Goal: Task Accomplishment & Management: Manage account settings

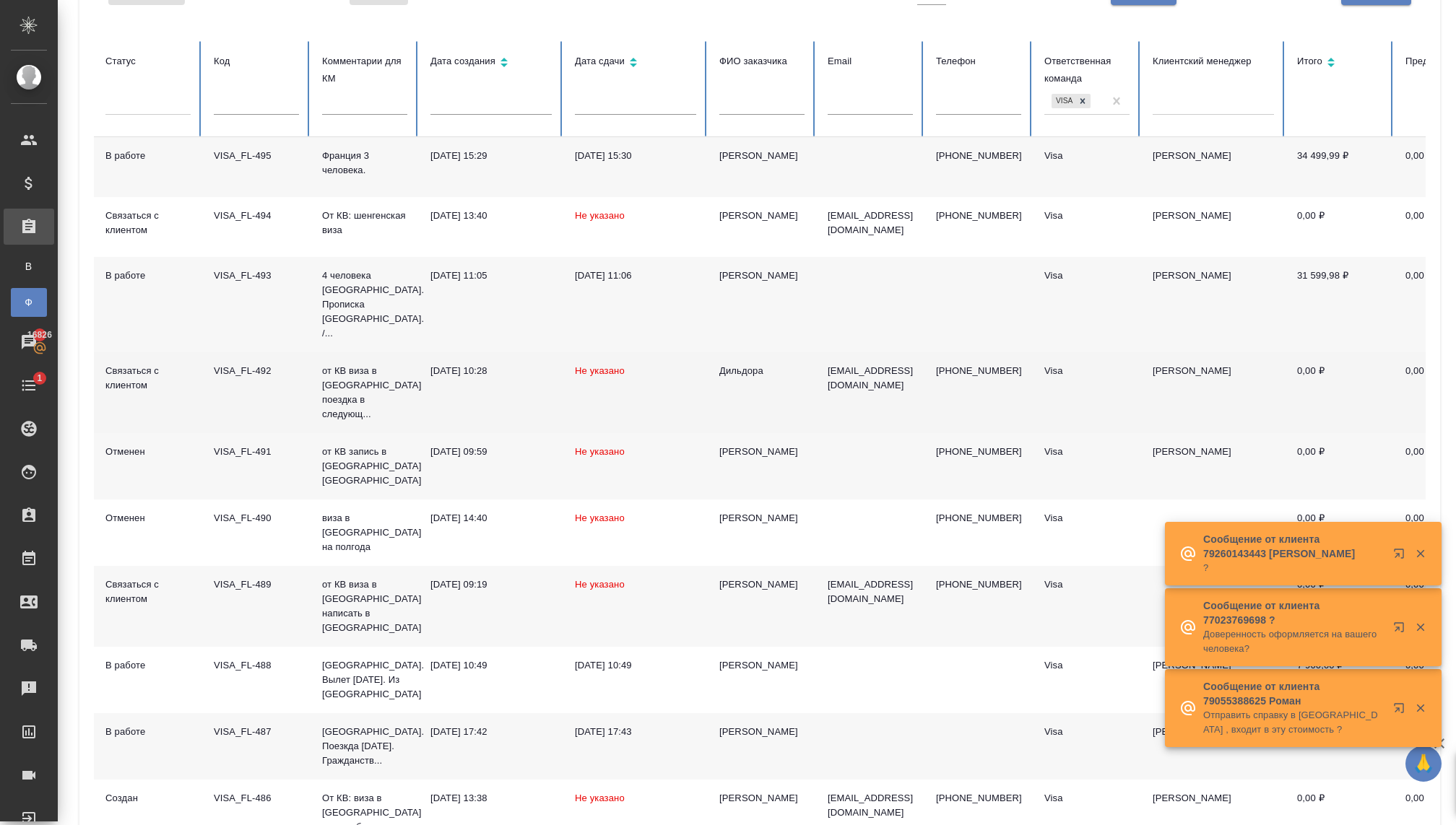
scroll to position [140, 0]
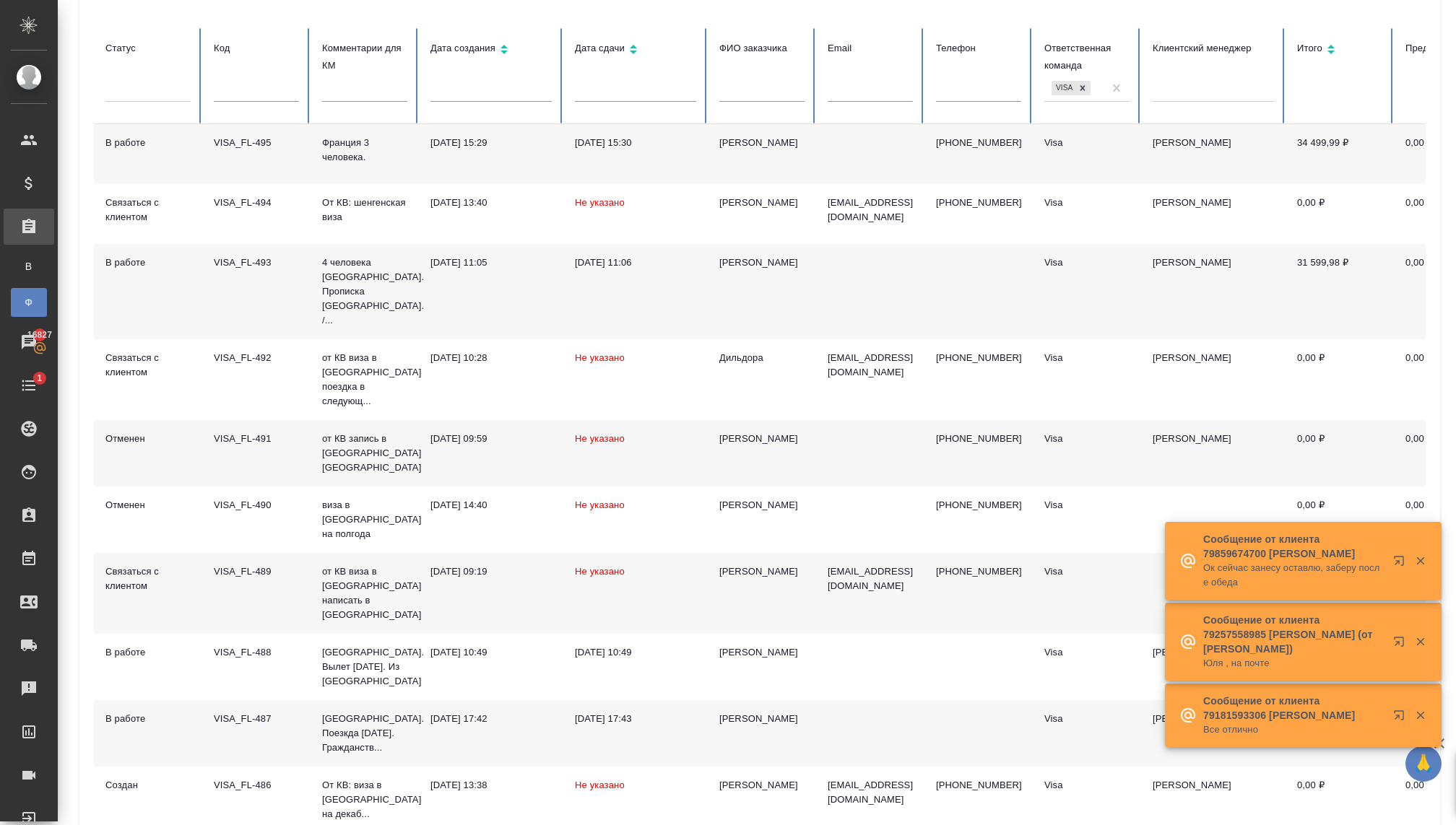
type input "2"
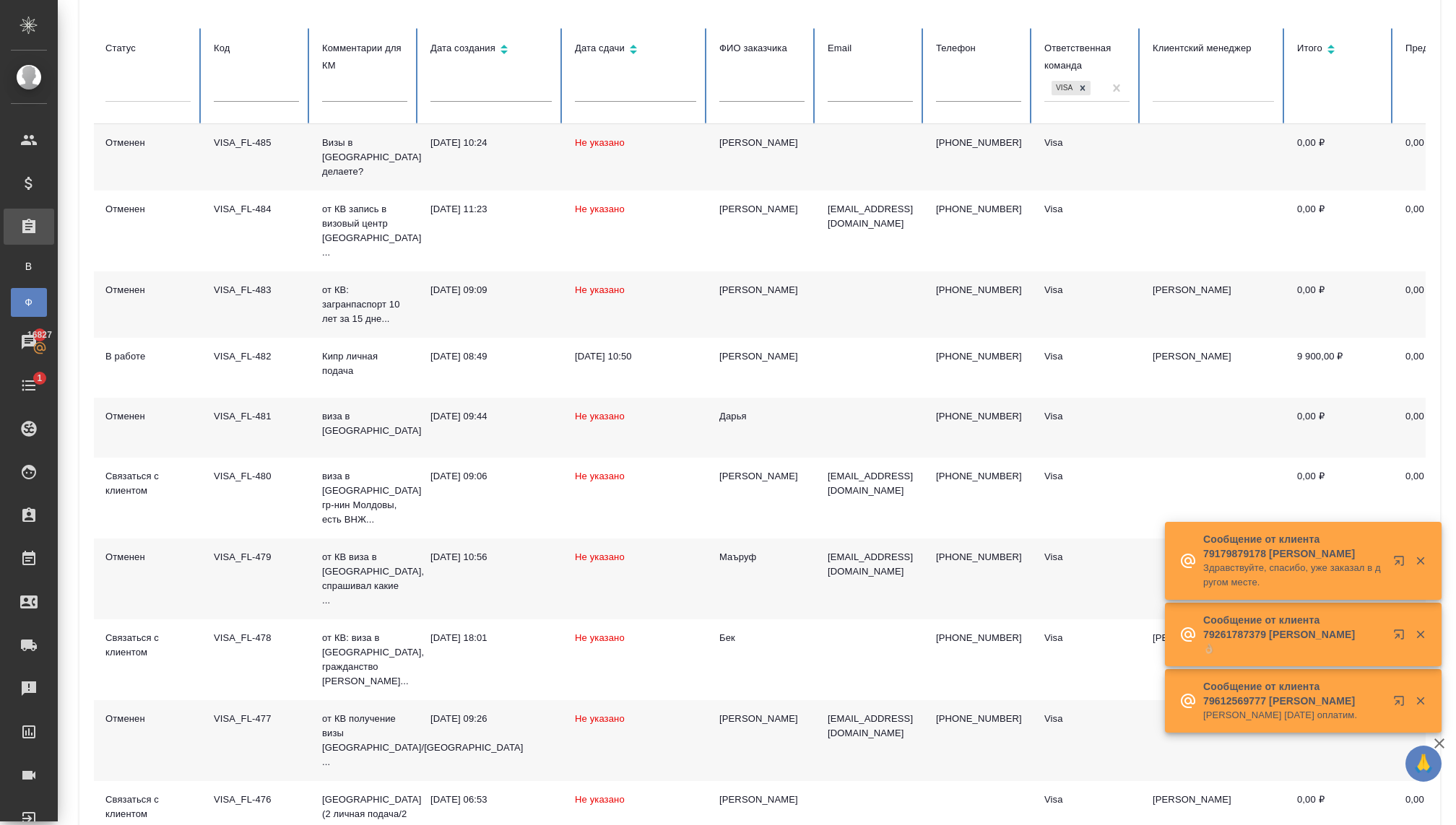
scroll to position [182, 0]
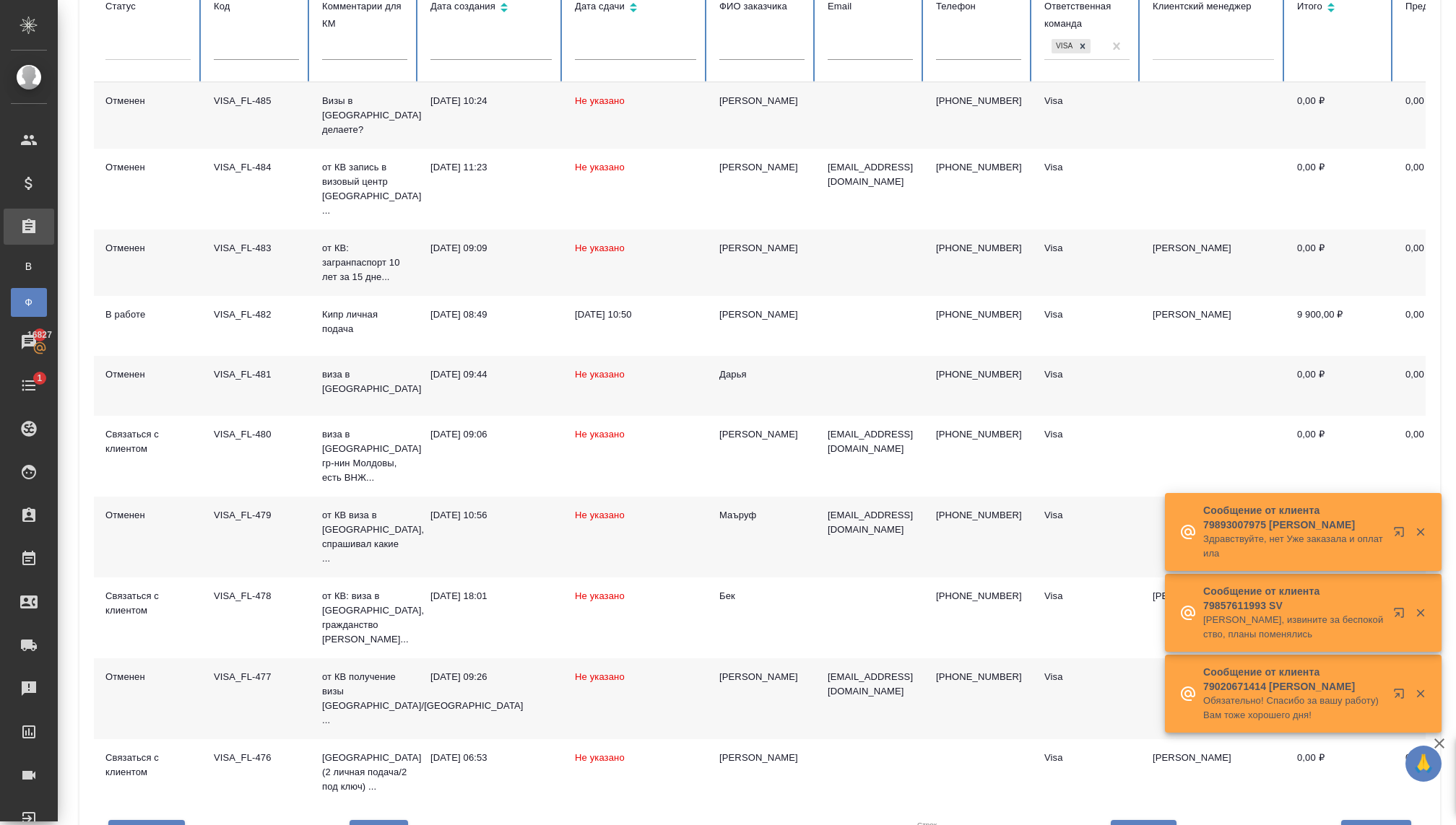
click at [1136, 820] on button "Вперед" at bounding box center [1143, 836] width 66 height 32
type input "3"
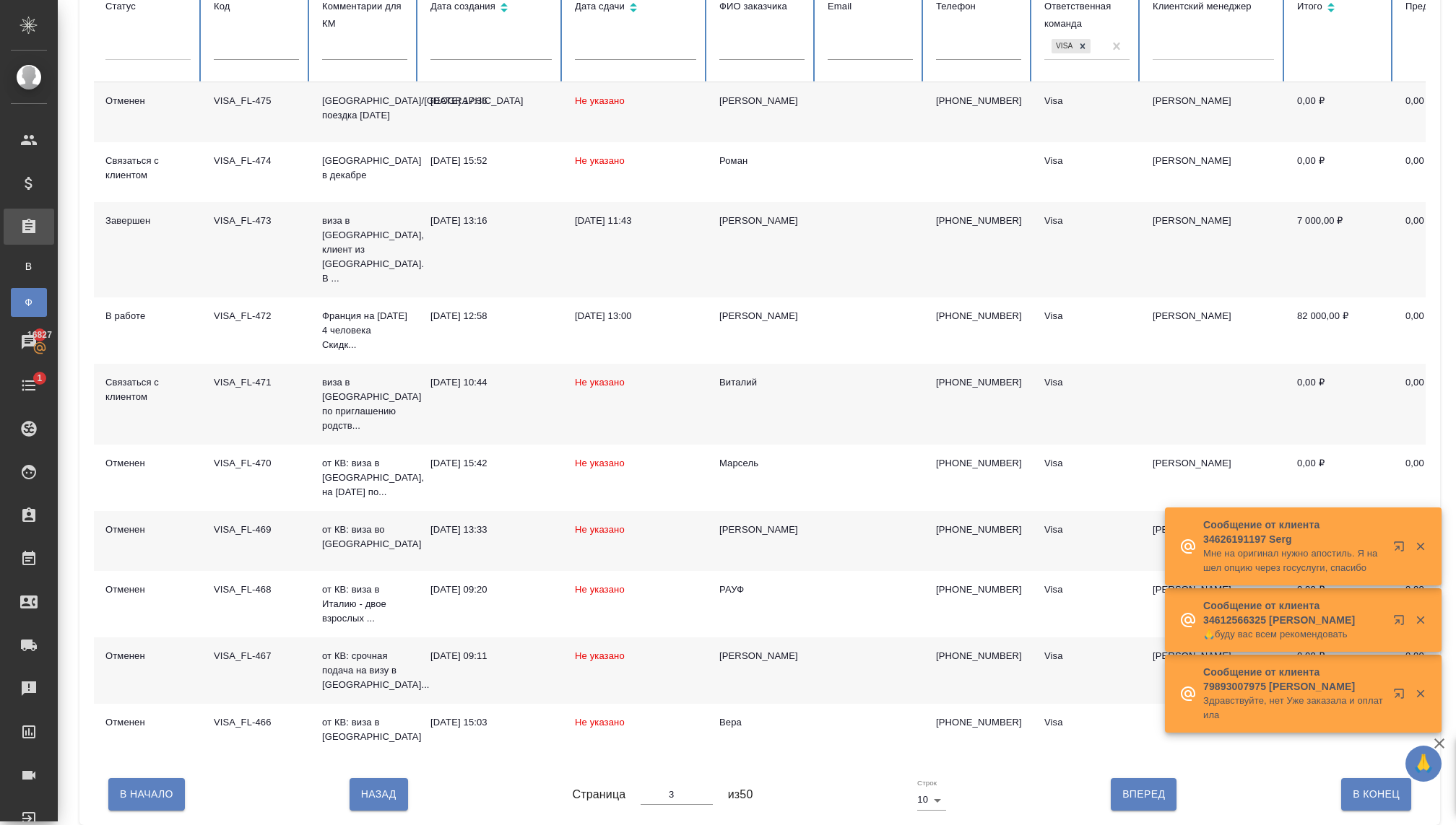
scroll to position [153, 0]
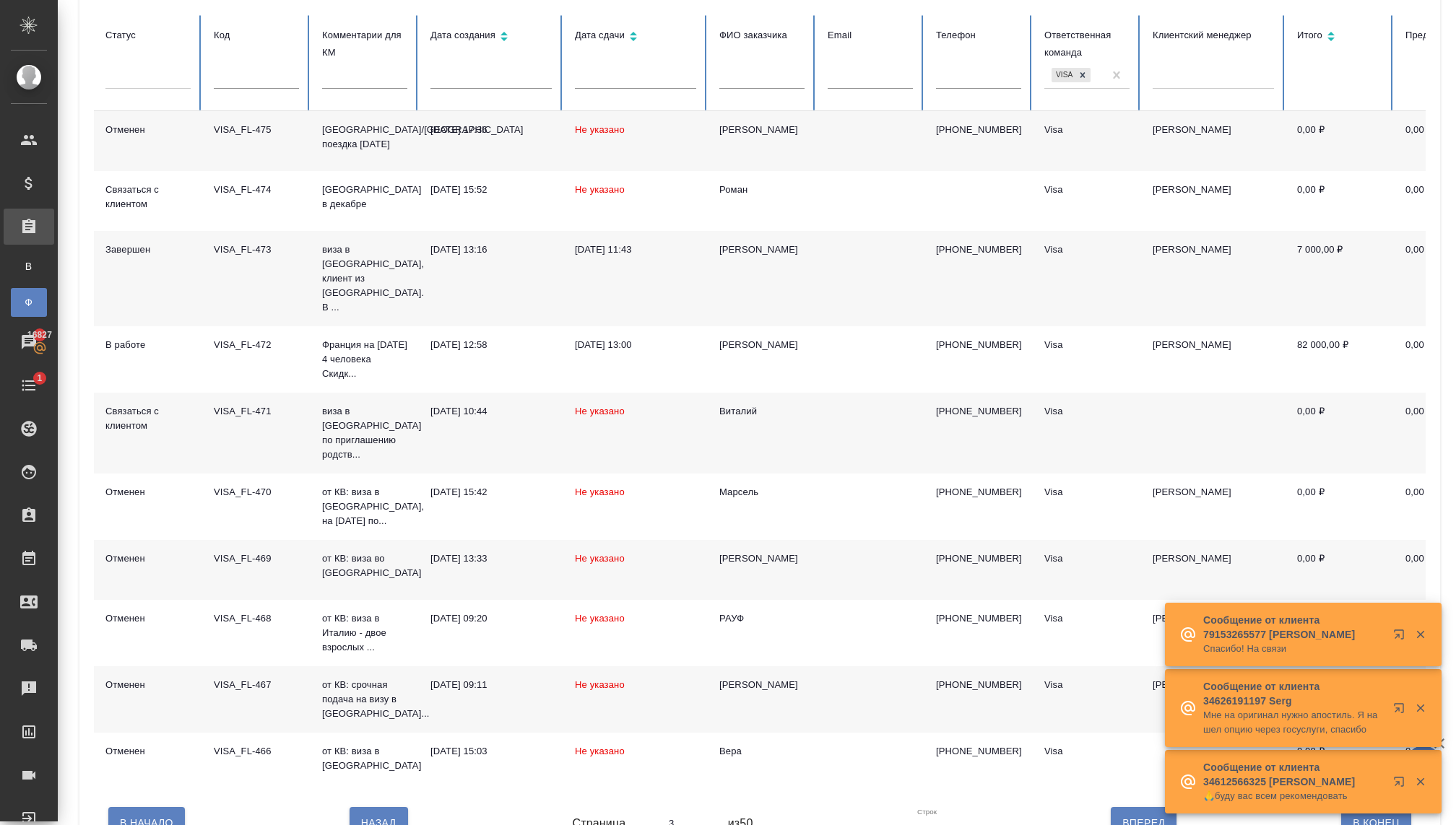
click at [368, 807] on button "Назад" at bounding box center [379, 823] width 59 height 32
type input "2"
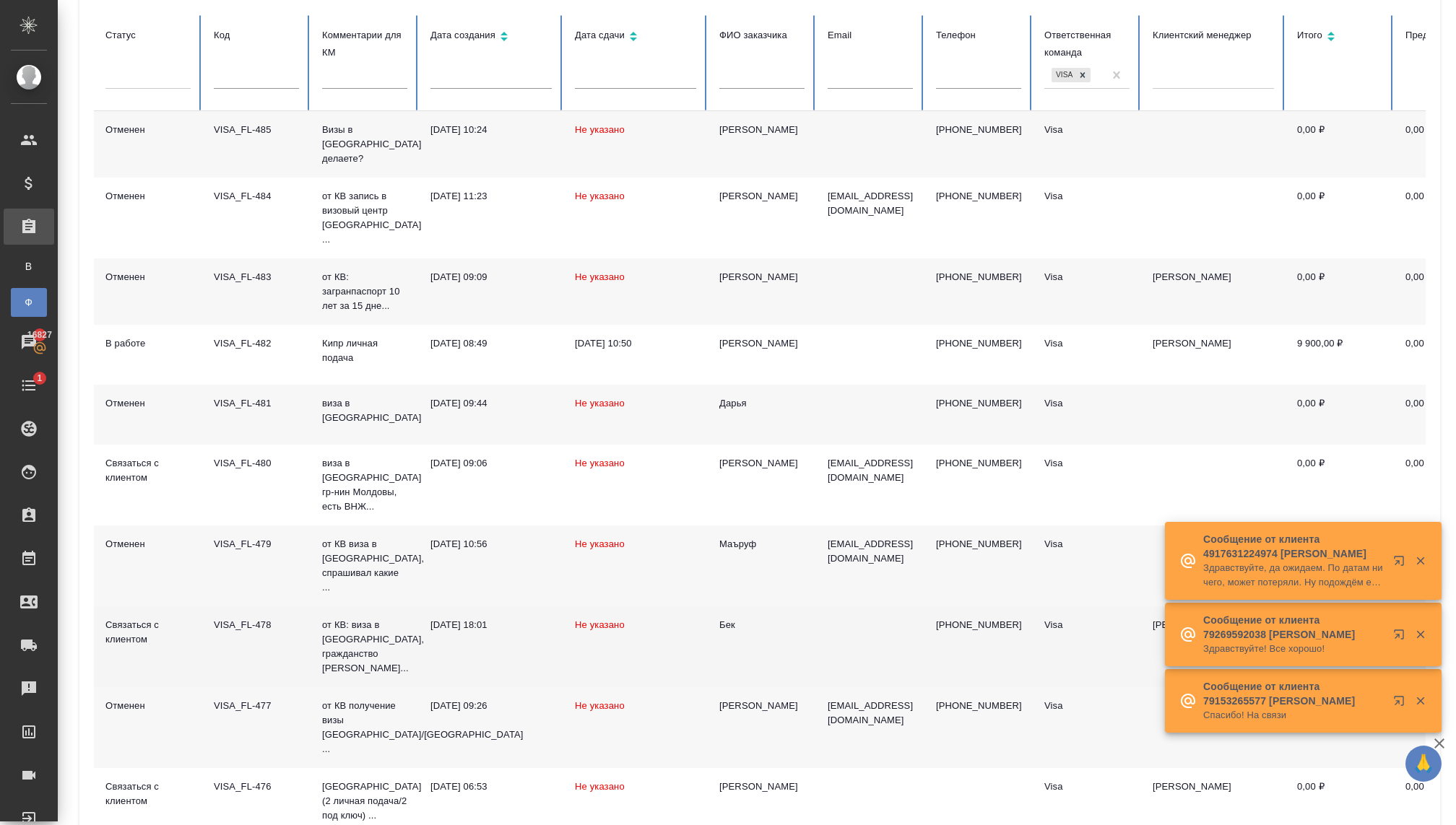
scroll to position [182, 0]
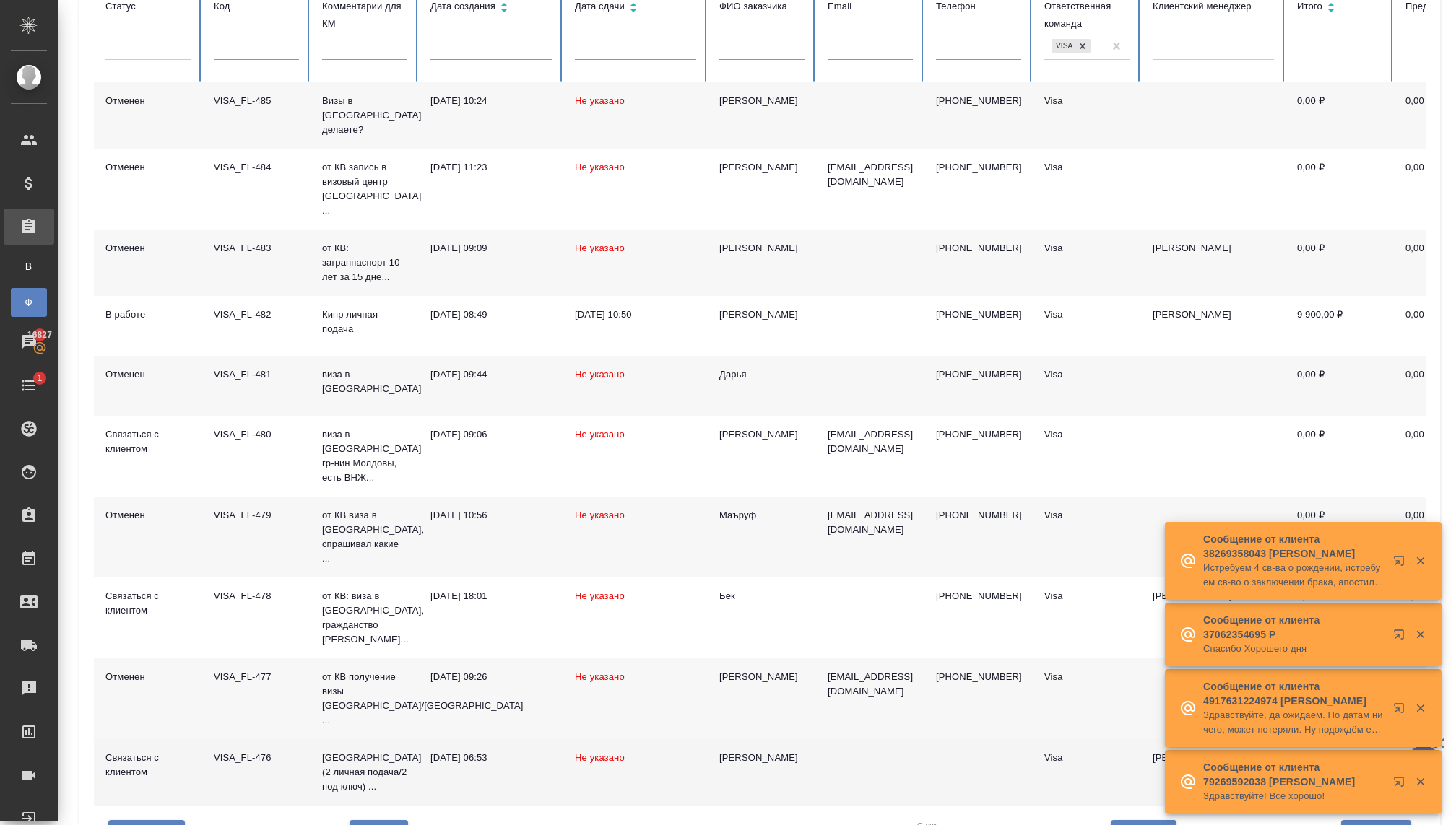
click at [540, 750] on div "18.09.2025, 06:53" at bounding box center [491, 758] width 121 height 14
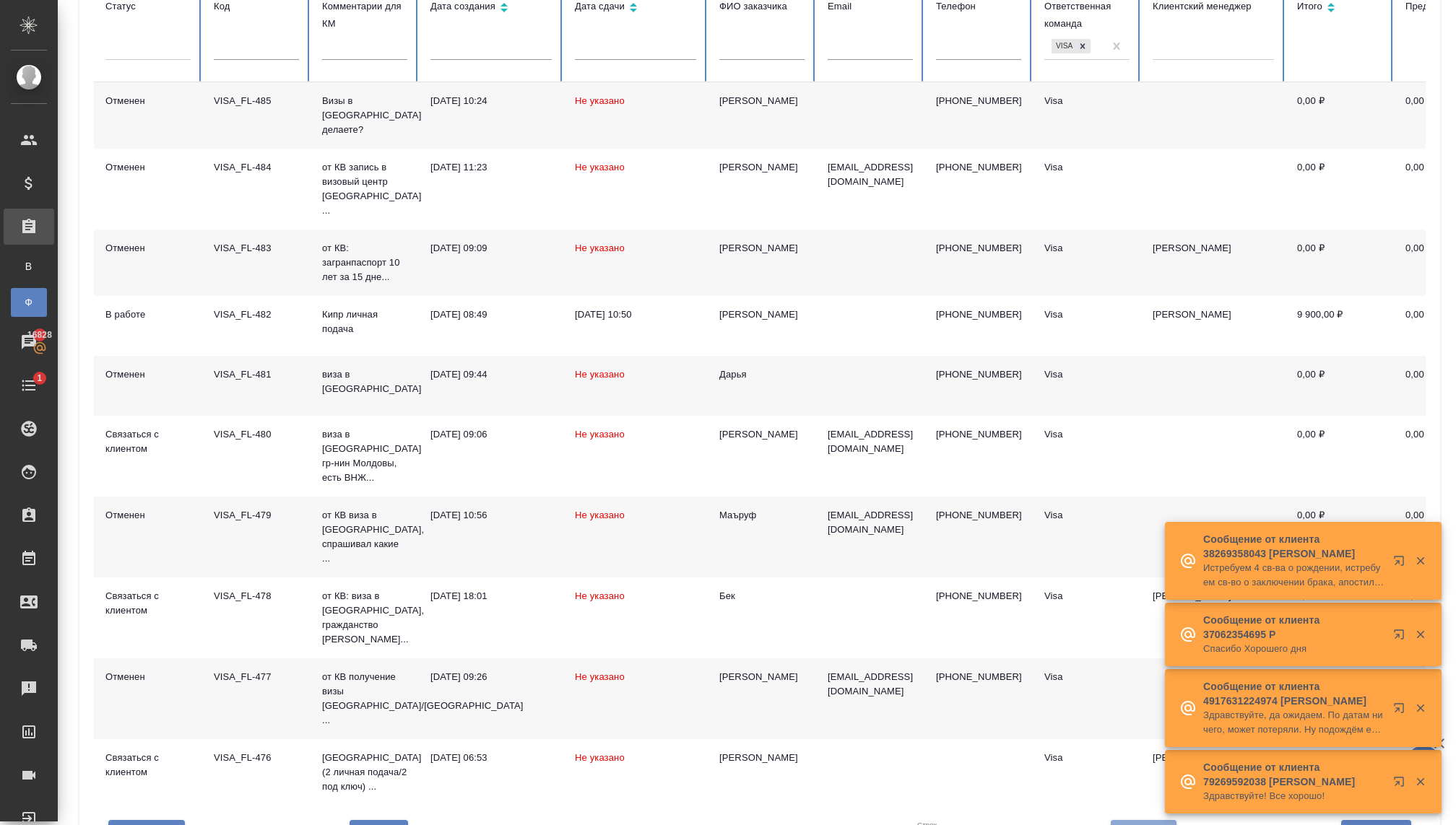
click at [1142, 824] on span "Вперед" at bounding box center [1143, 836] width 43 height 18
type input "3"
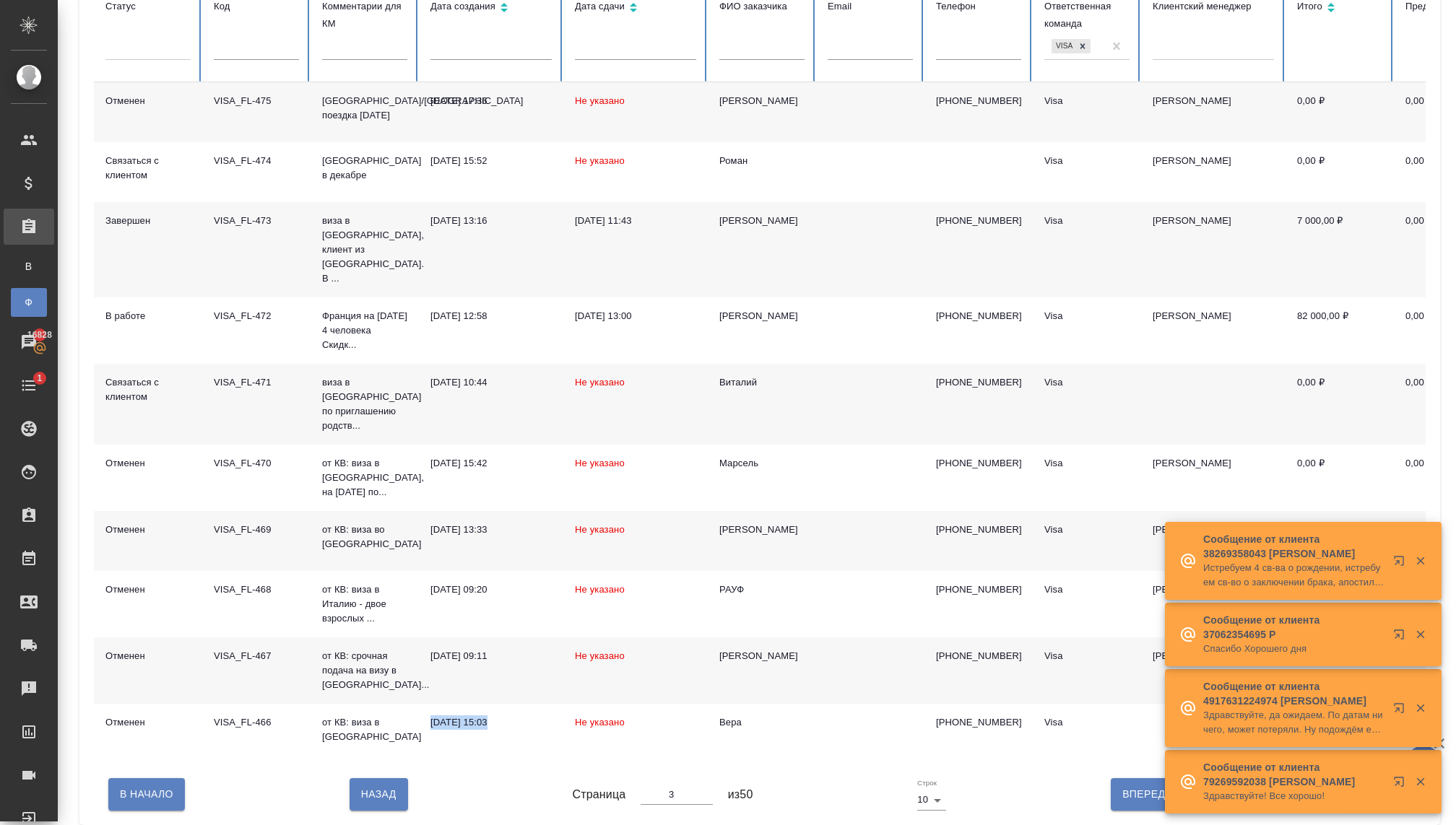
scroll to position [153, 0]
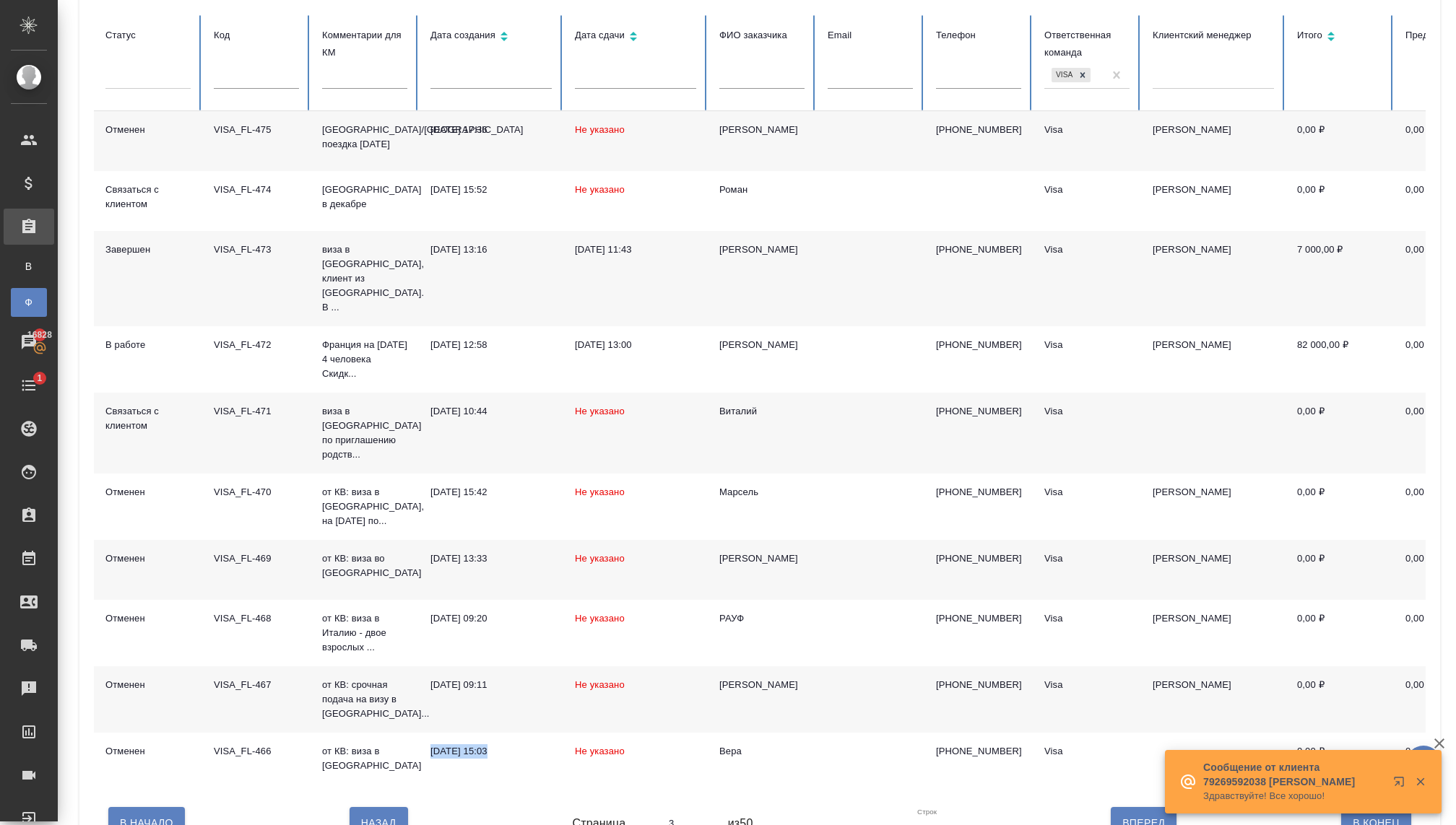
click at [1118, 807] on button "Вперед" at bounding box center [1143, 823] width 66 height 32
type input "4"
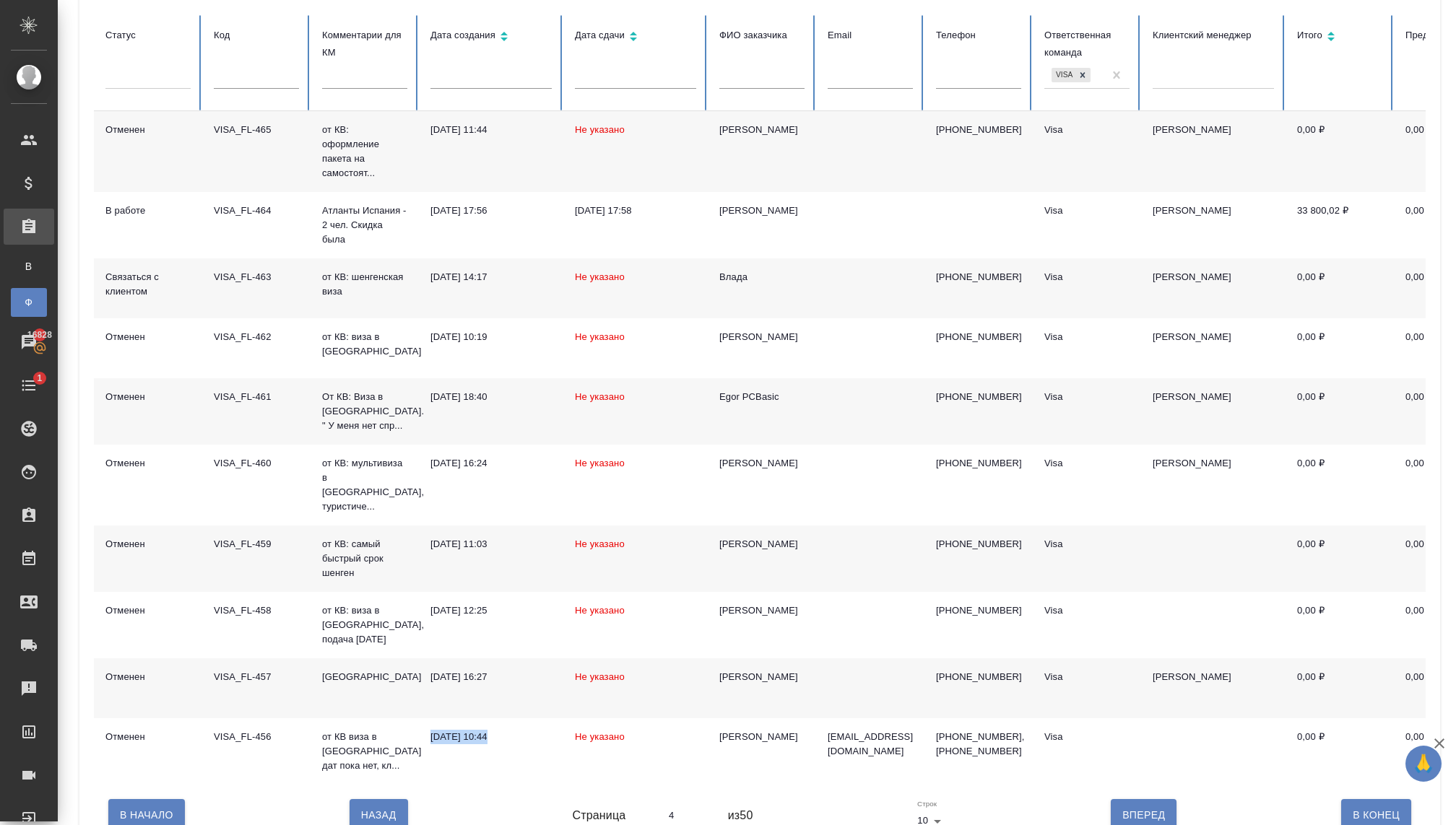
scroll to position [168, 0]
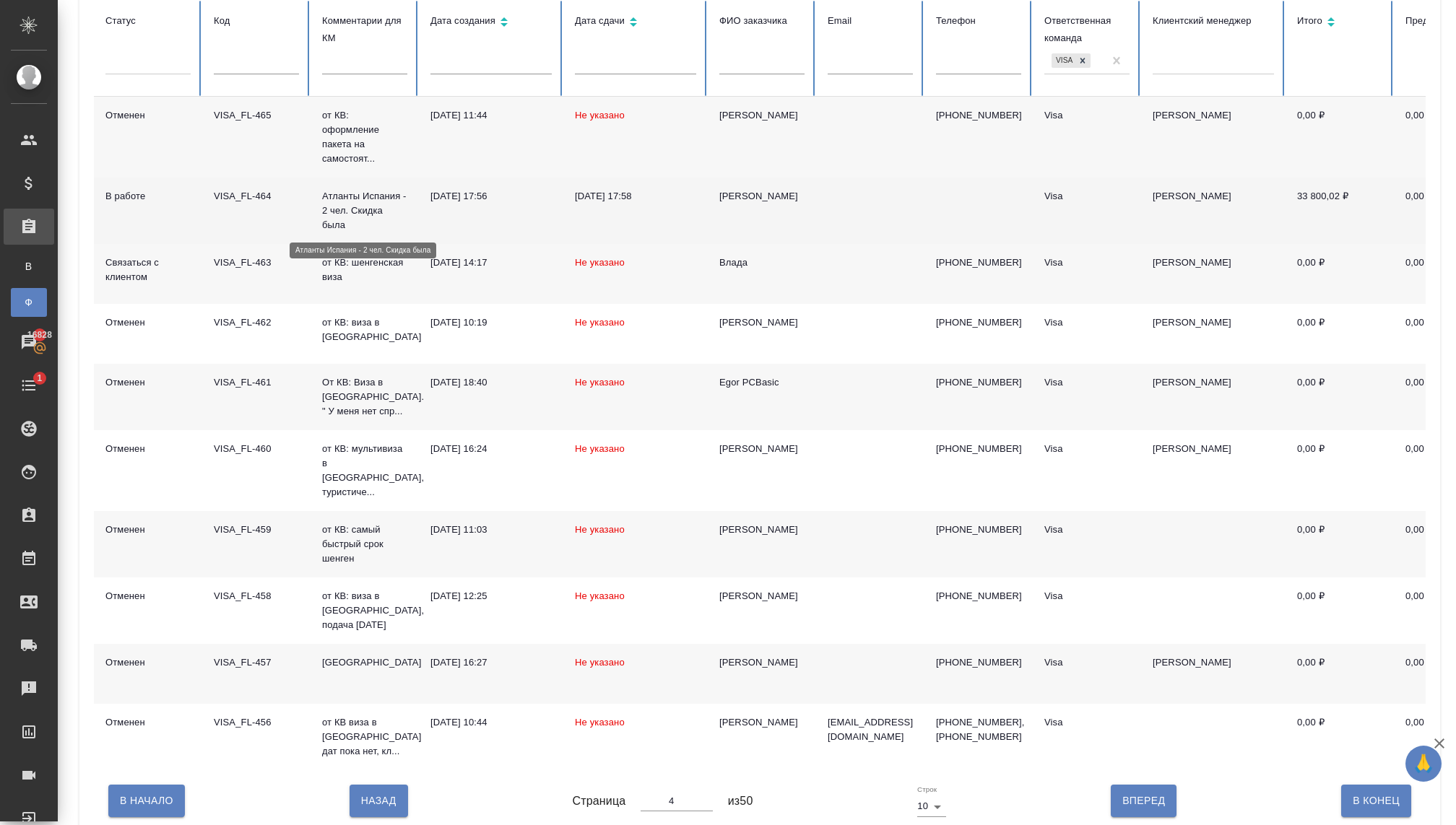
click at [331, 228] on p "Атланты Испания - 2 чел. Скидка была" at bounding box center [364, 211] width 85 height 43
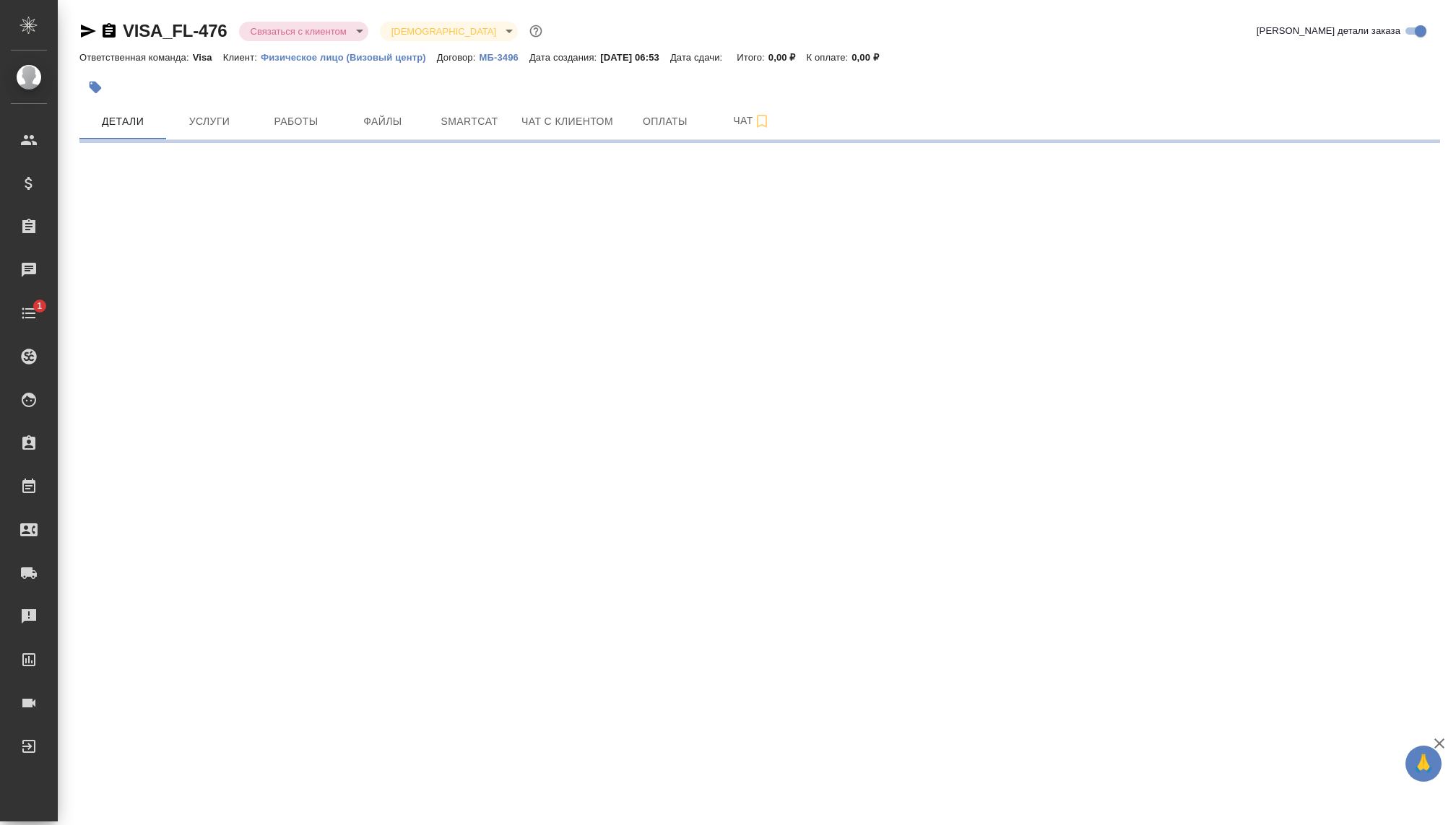
select select "RU"
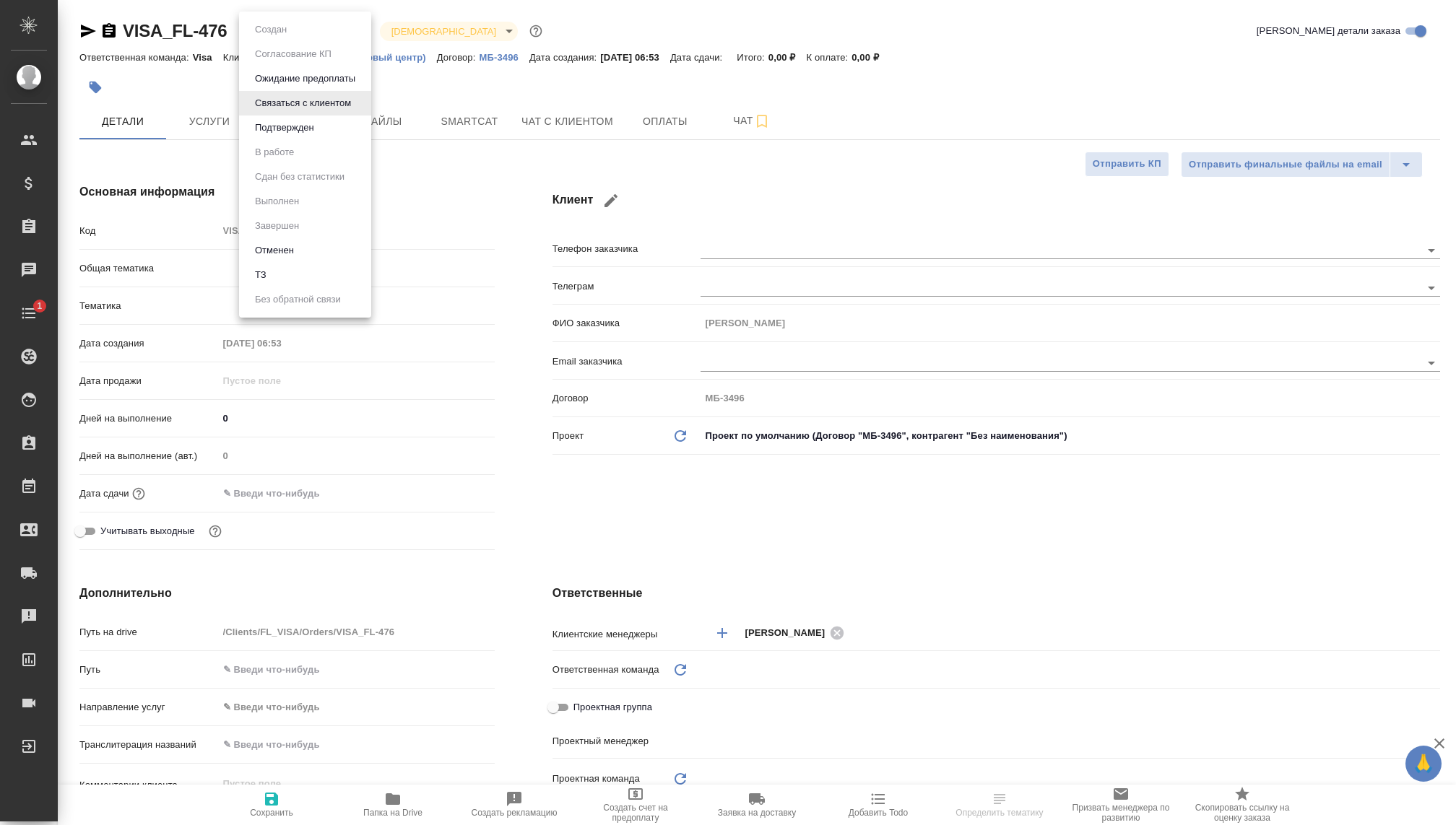
click at [292, 29] on body "🙏 .cls-1 fill:#fff; AWATERA Kovaleva Ekaterina Клиенты Спецификации Заказы Чаты…" at bounding box center [728, 412] width 1456 height 825
type textarea "x"
type input "Visa"
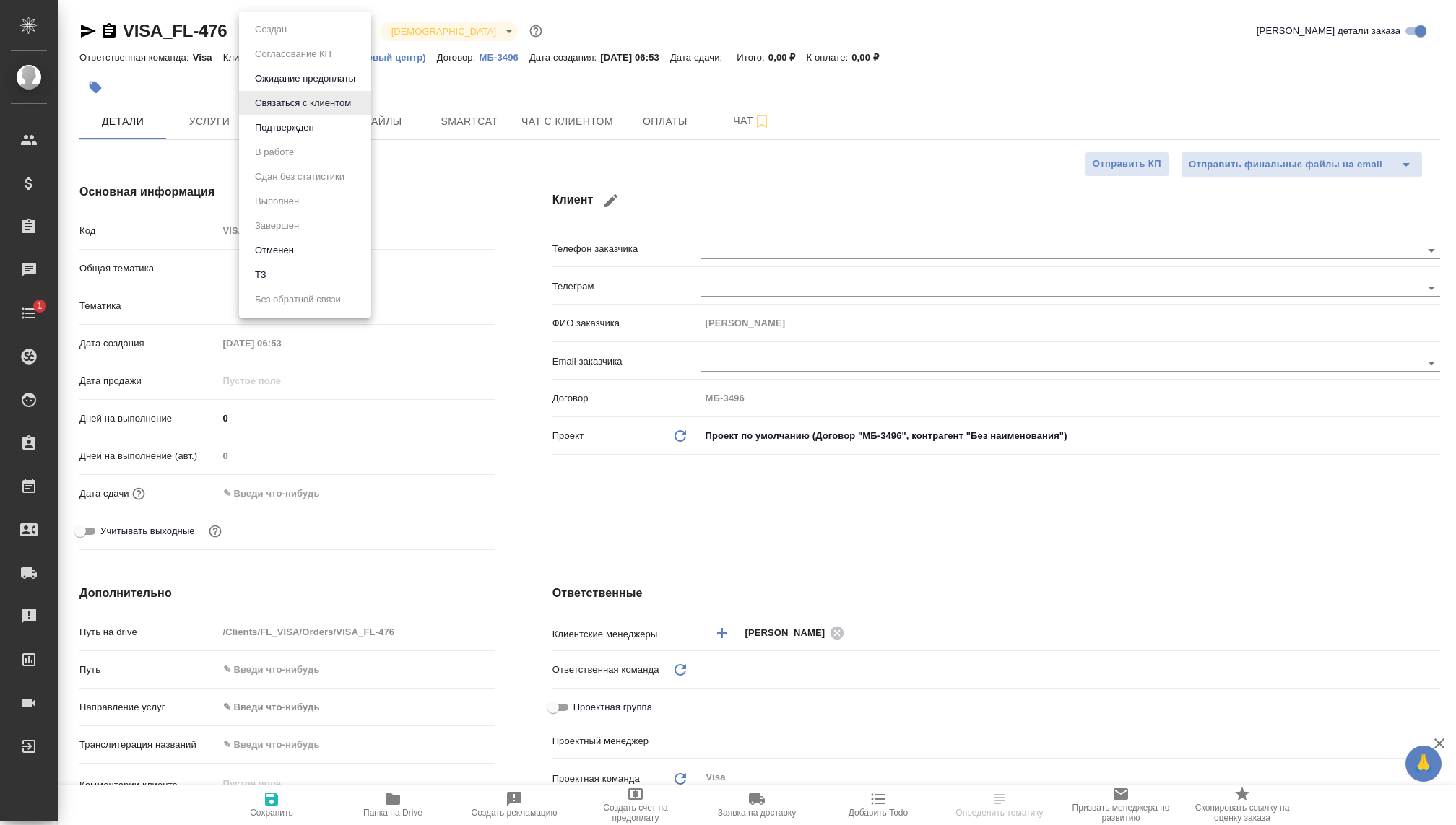
type textarea "x"
type input "[PERSON_NAME]"
type textarea "x"
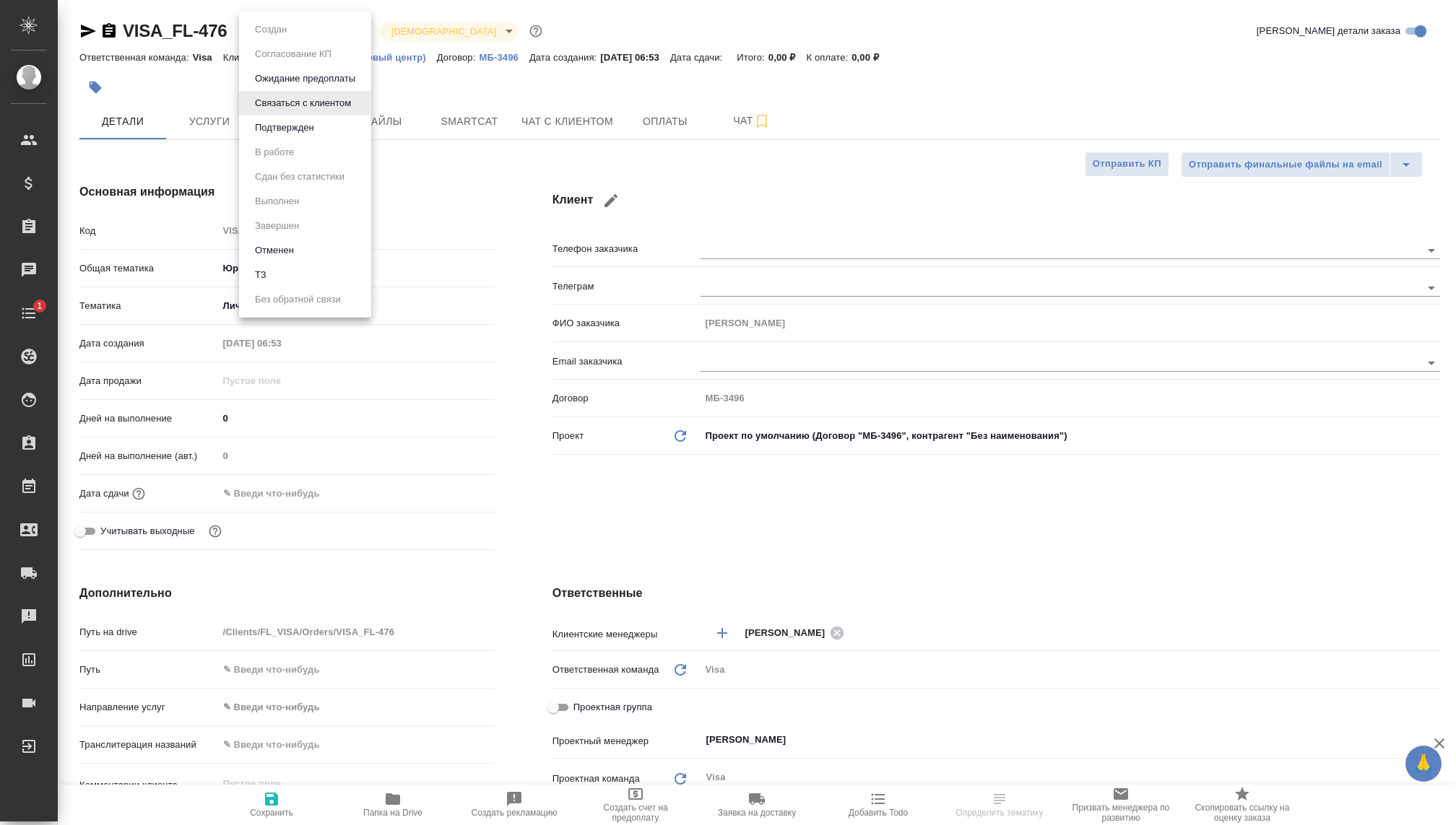
type textarea "x"
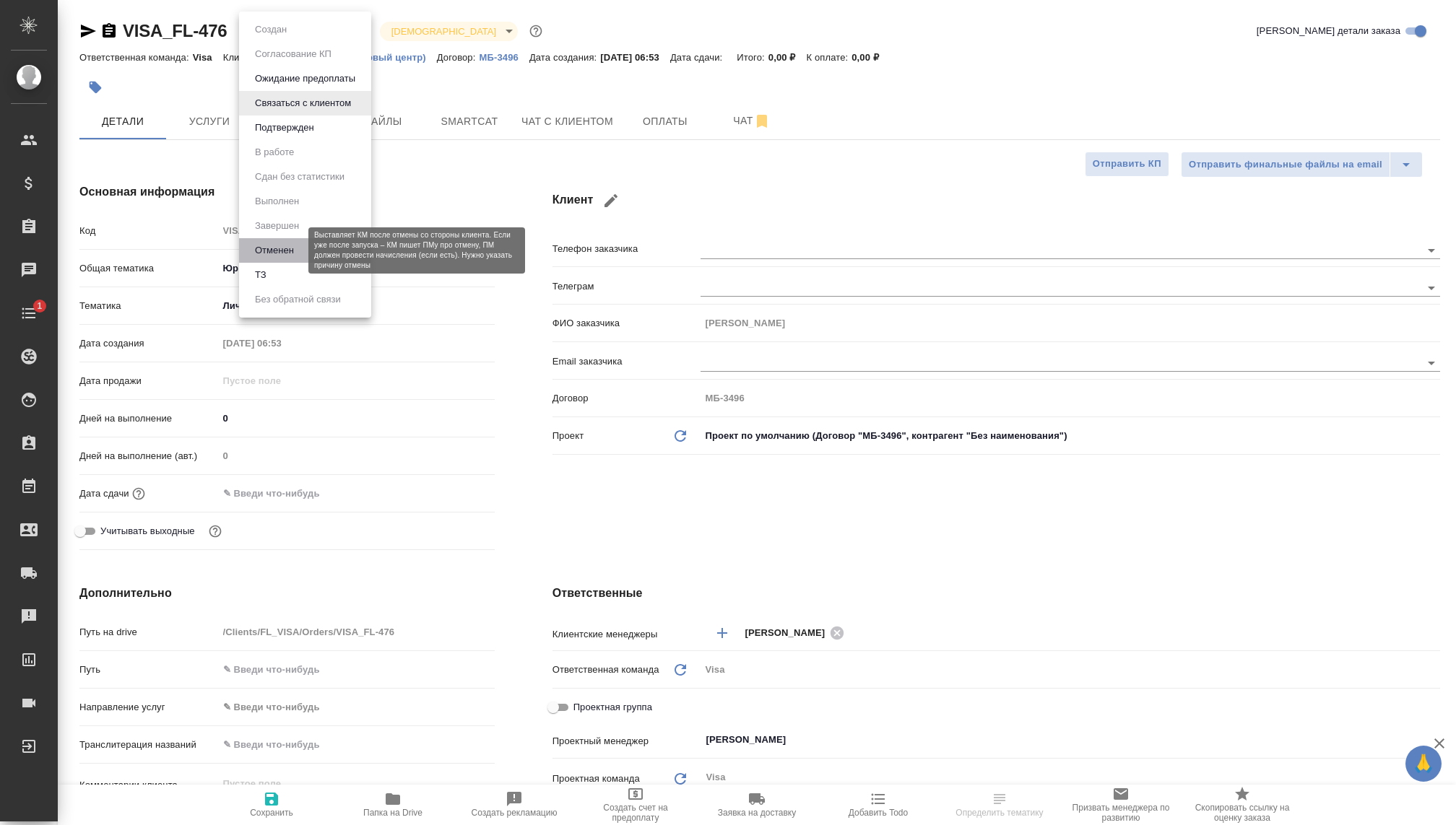
click at [286, 257] on button "Отменен" at bounding box center [274, 250] width 47 height 16
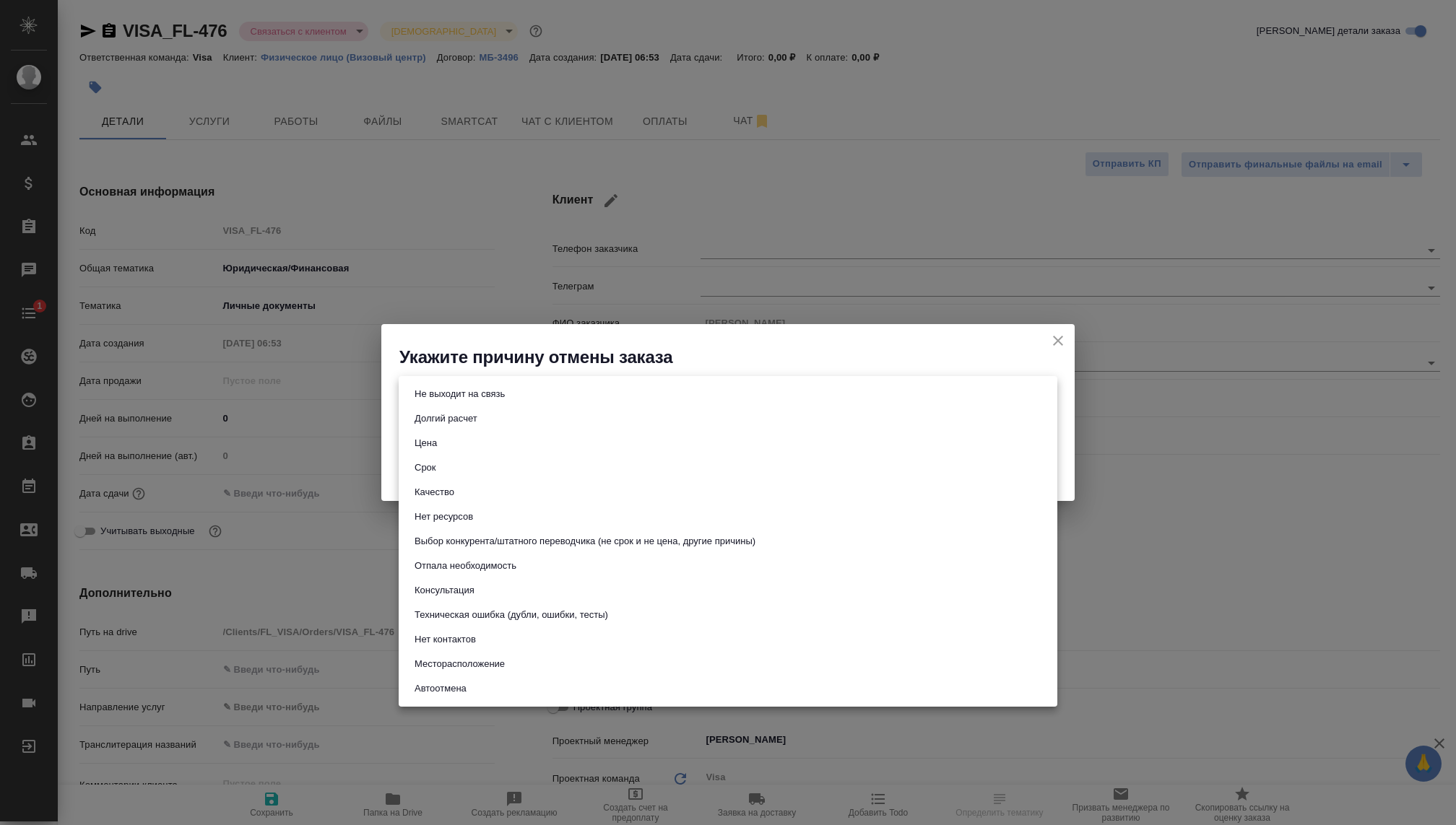
click at [568, 390] on body "🙏 .cls-1 fill:#fff; AWATERA Kovaleva Ekaterina Клиенты Спецификации Заказы Чаты…" at bounding box center [728, 412] width 1456 height 825
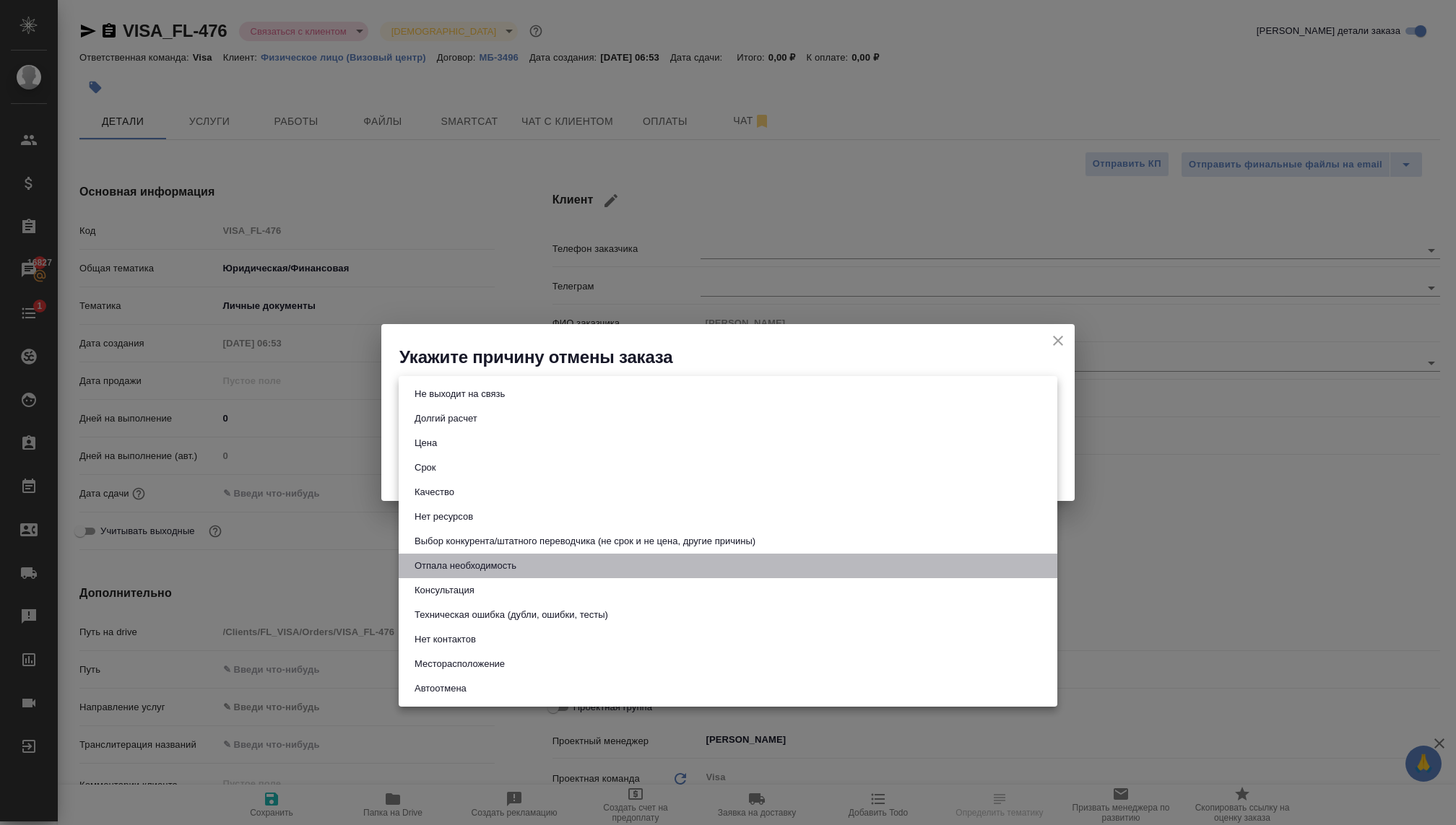
click at [464, 568] on button "Отпала необходимость" at bounding box center [465, 566] width 111 height 16
type input "noNeed"
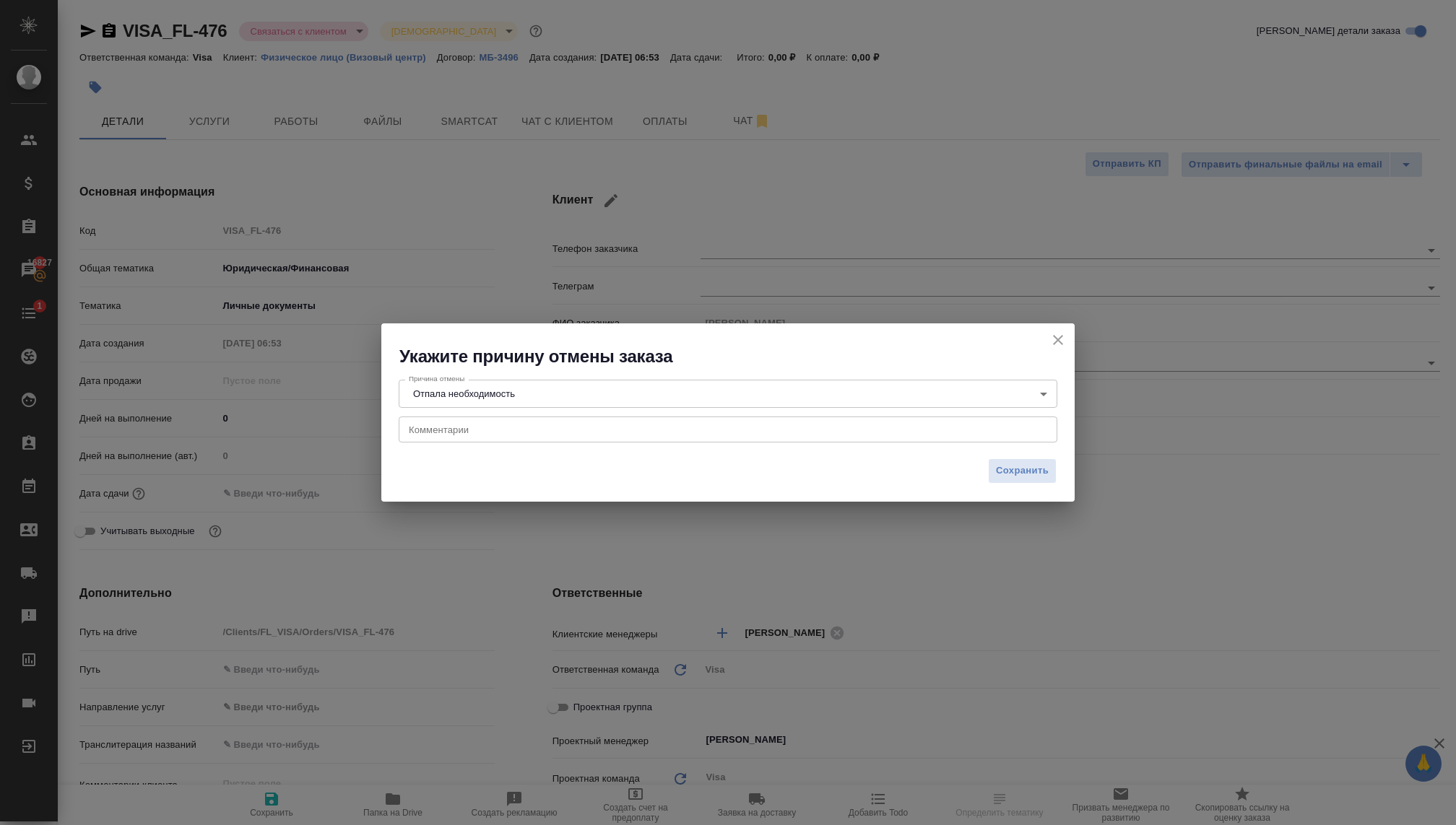
click at [474, 436] on div "x Комментарии" at bounding box center [728, 429] width 659 height 26
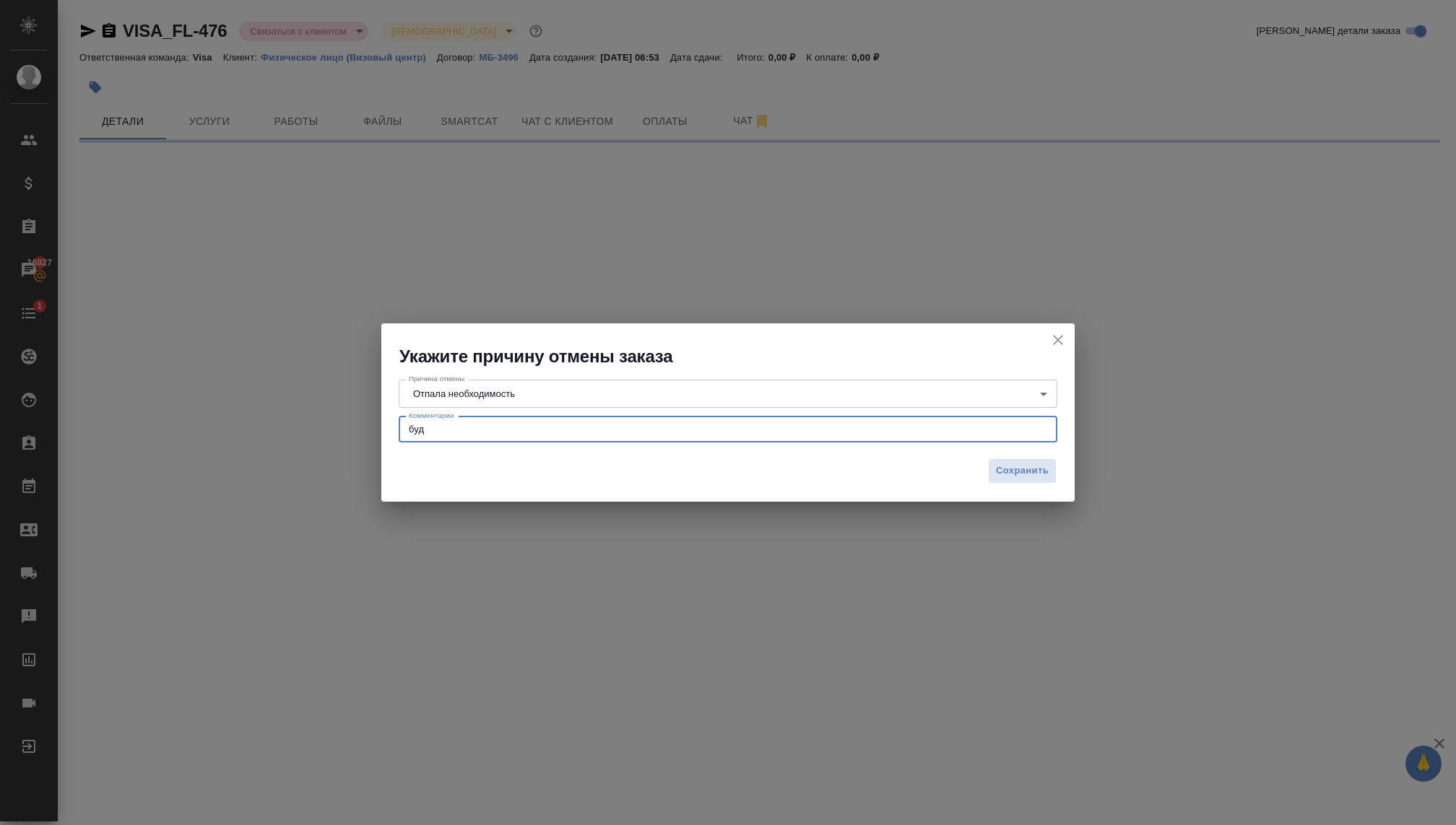
type textarea "буду"
select select "RU"
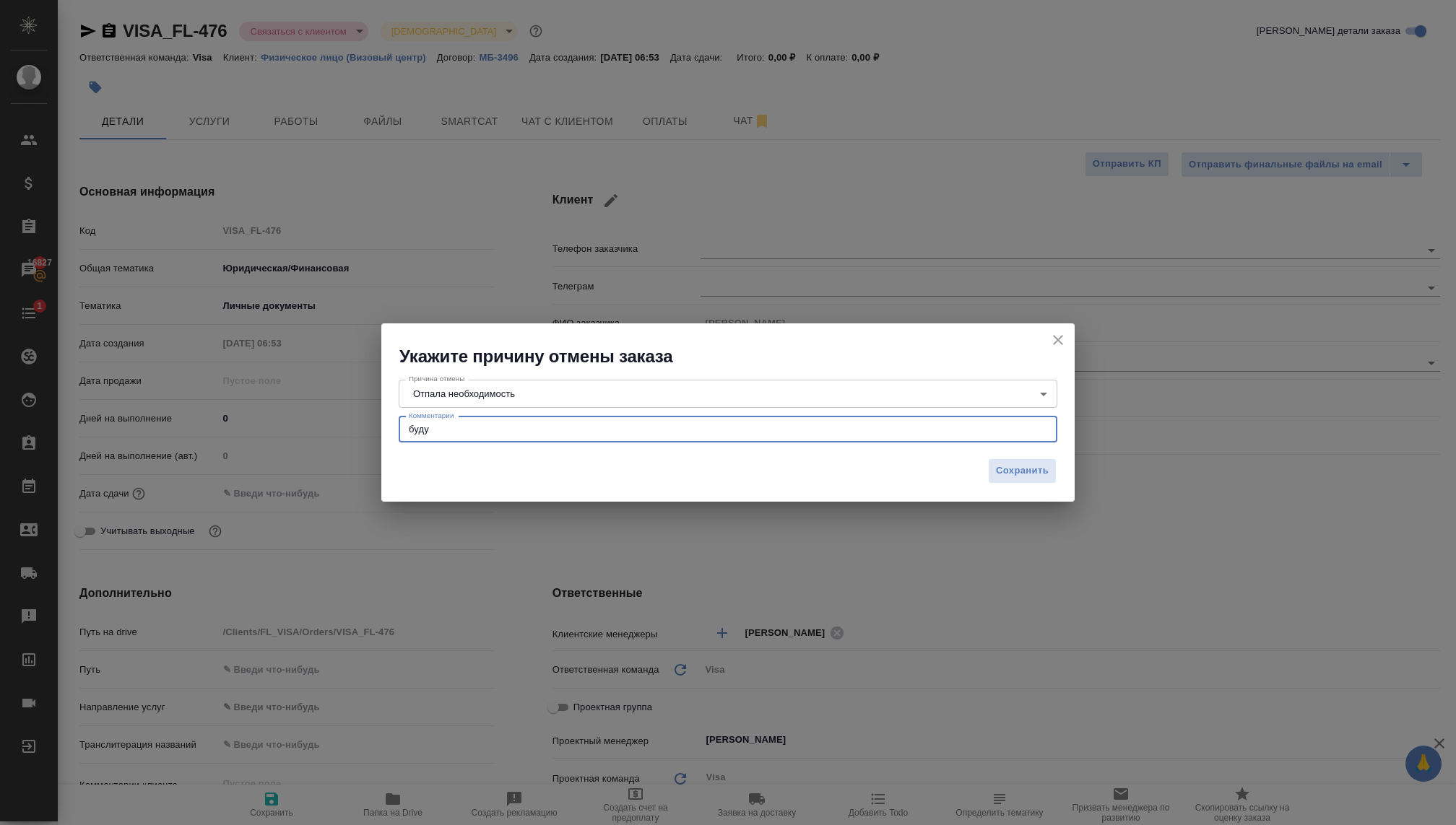
type textarea "будут"
type textarea "x"
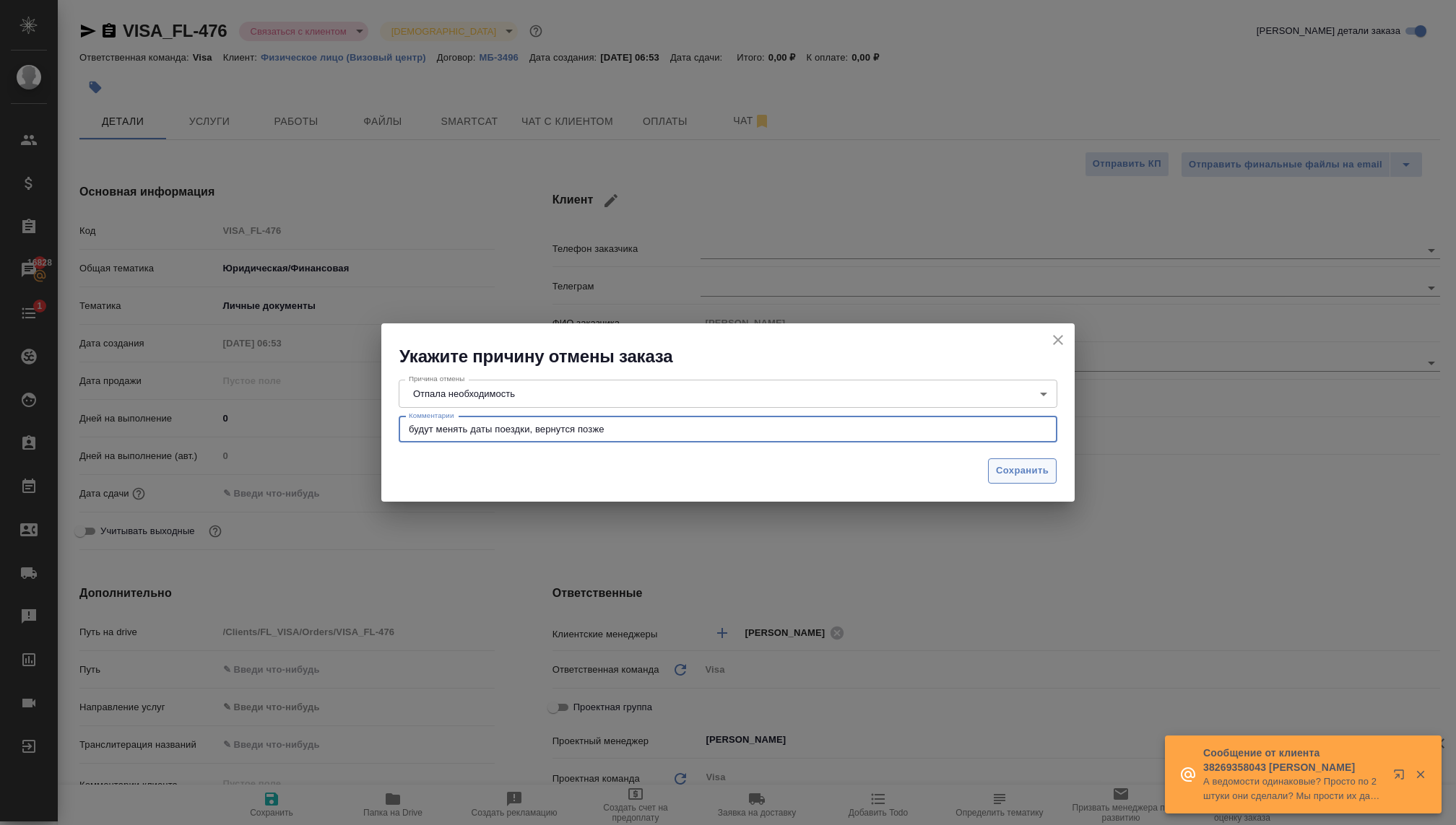
type textarea "будут менять даты поездки, вернутся позже"
click at [1046, 474] on span "Сохранить" at bounding box center [1022, 471] width 53 height 17
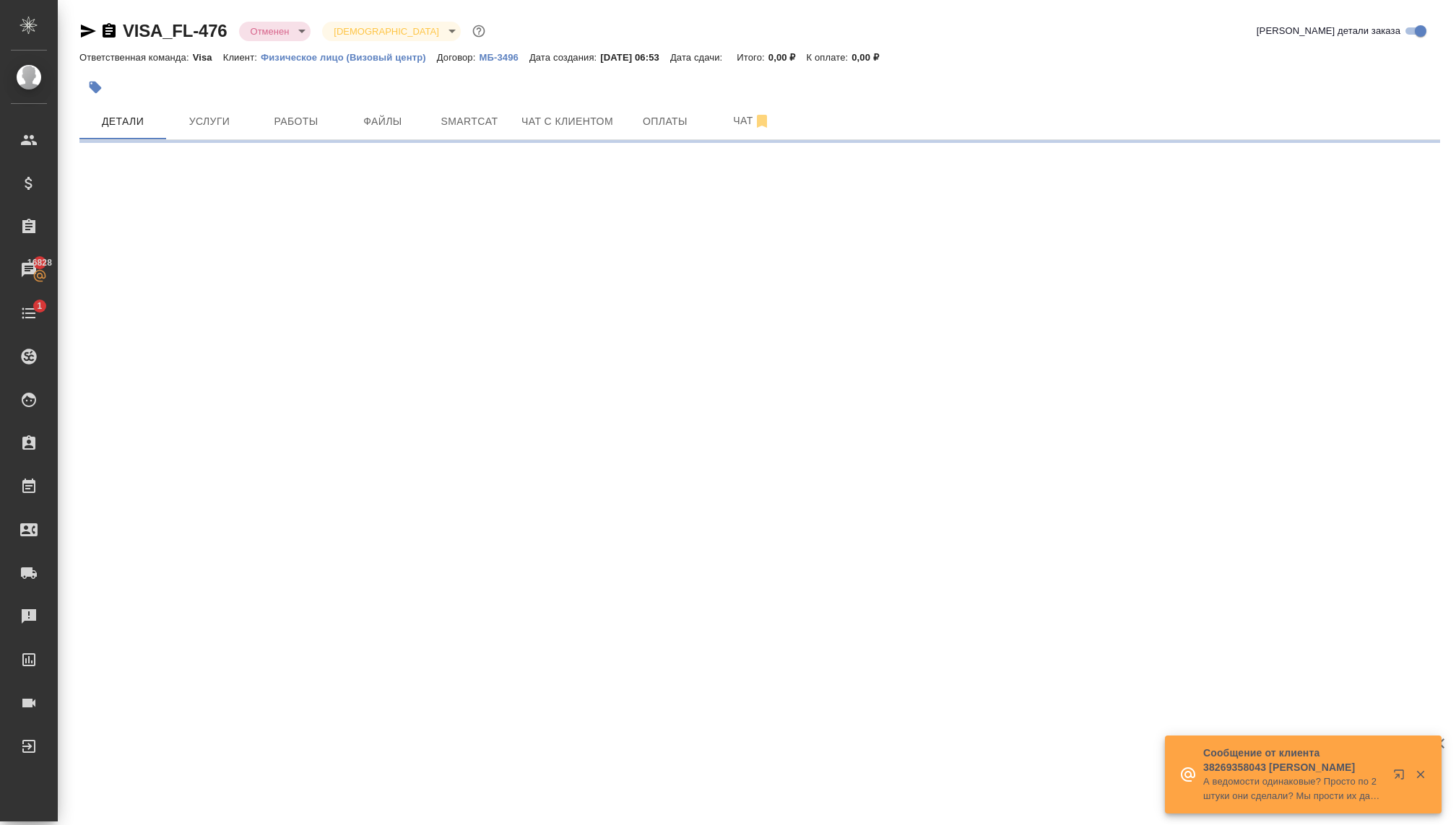
select select "RU"
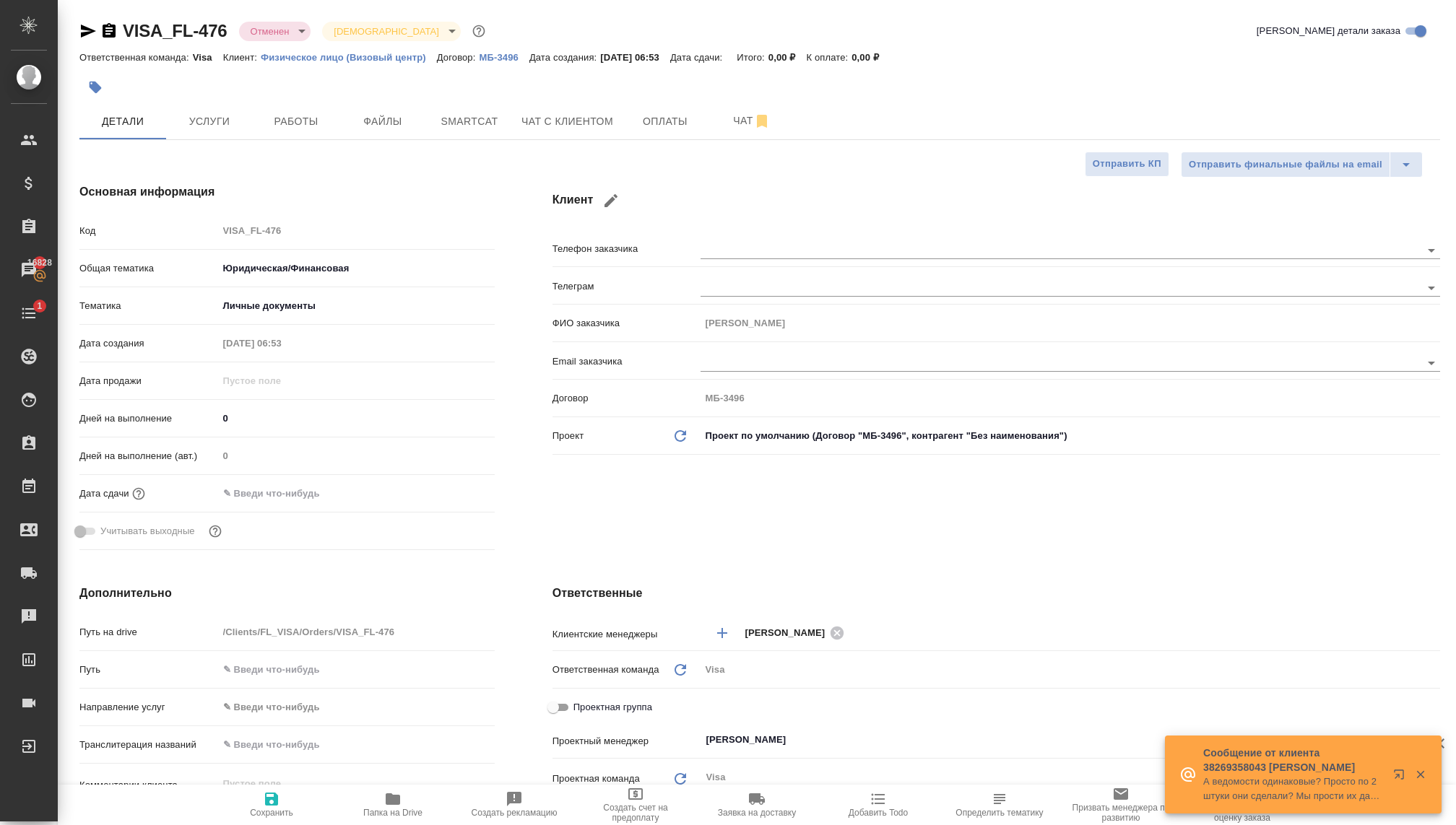
type textarea "x"
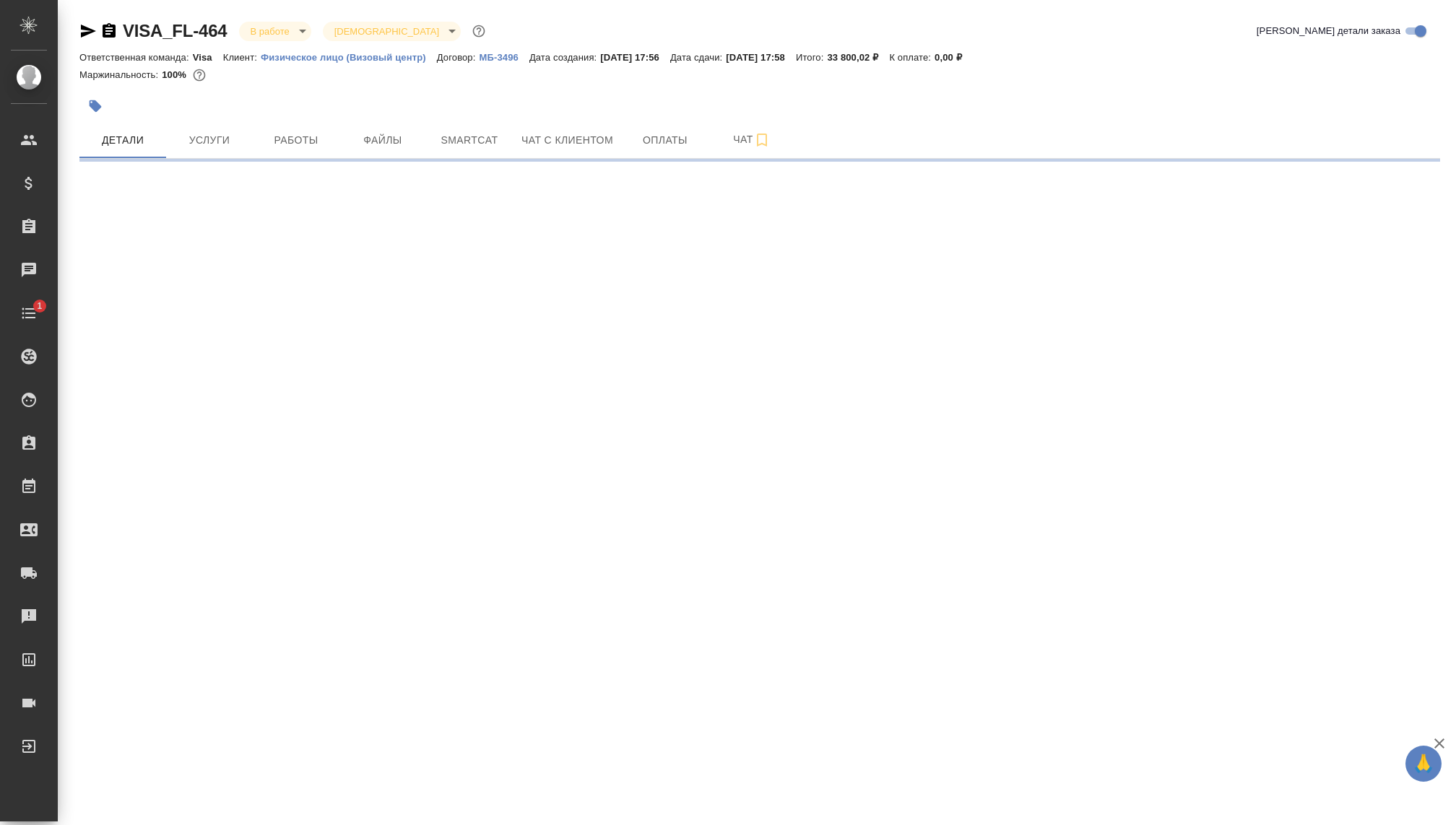
select select "RU"
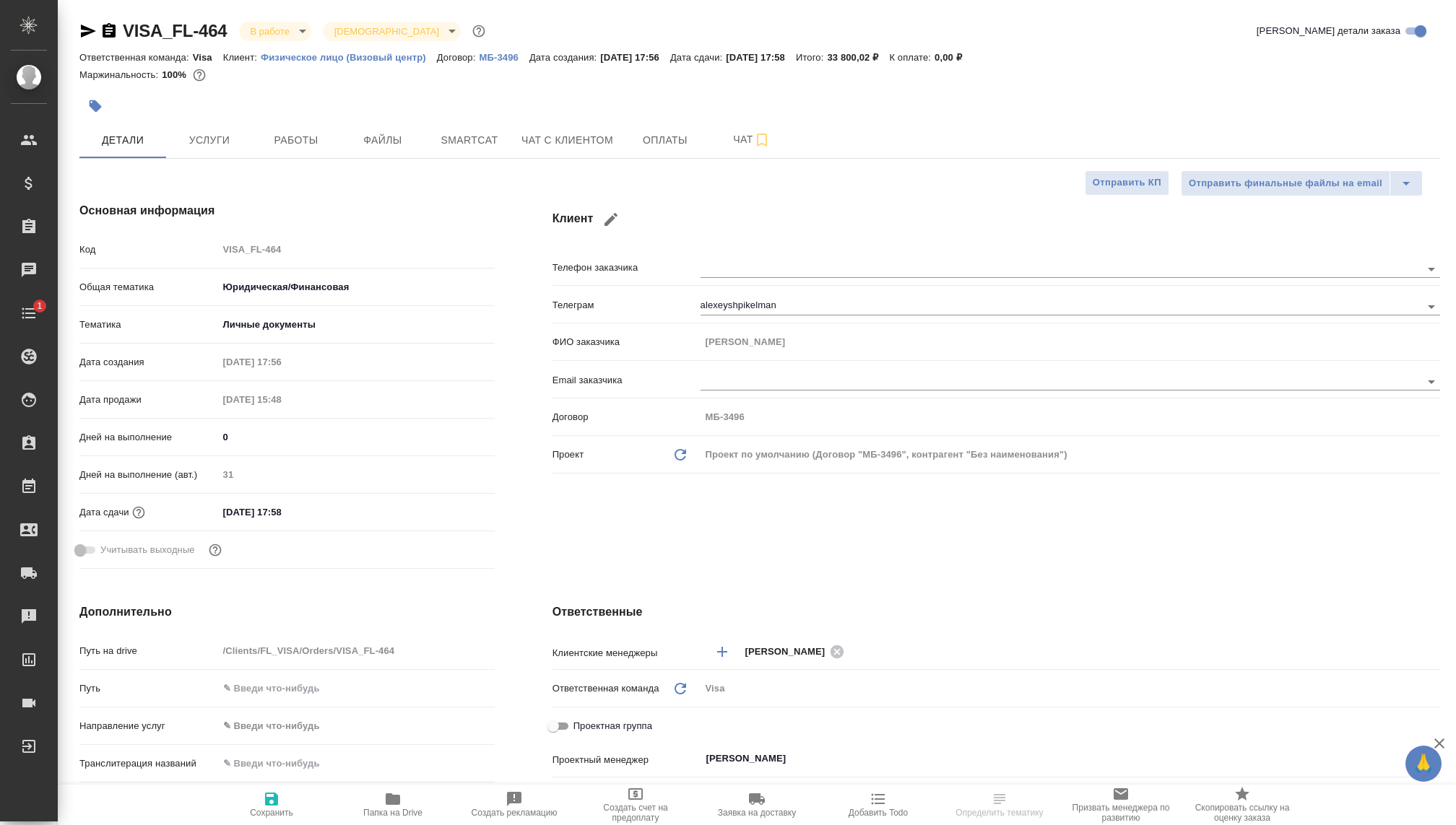
type textarea "x"
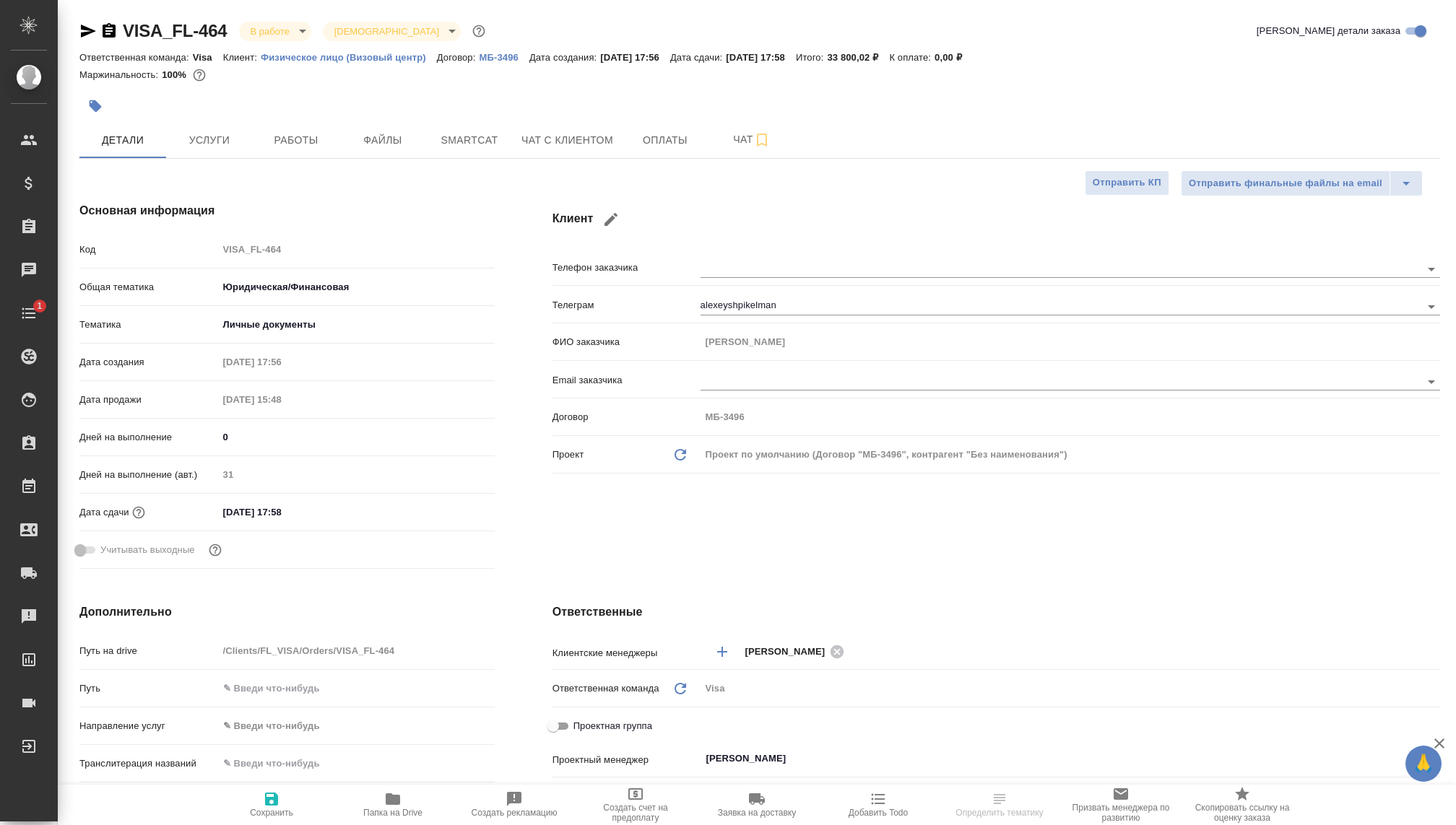
type textarea "x"
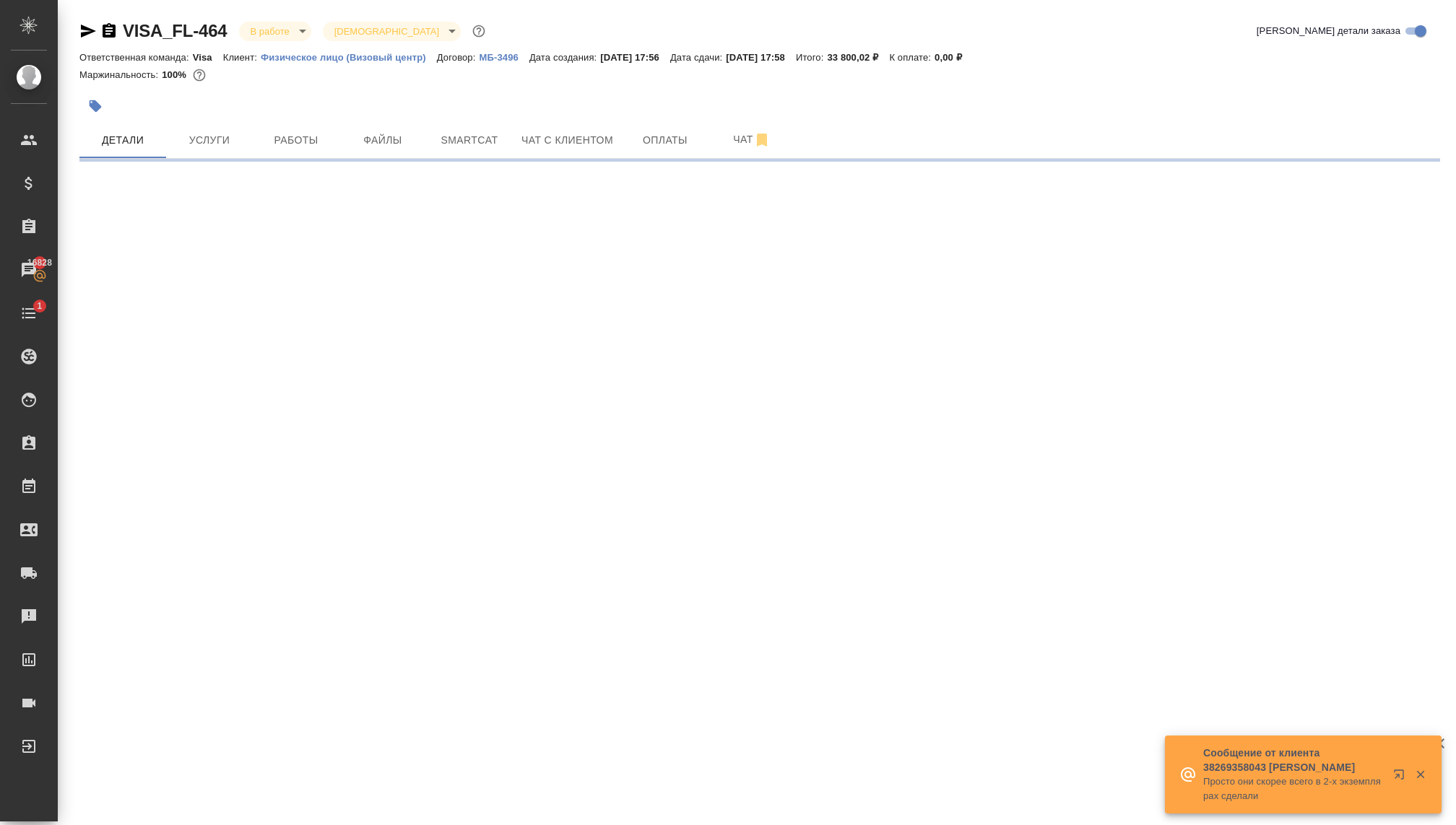
select select "RU"
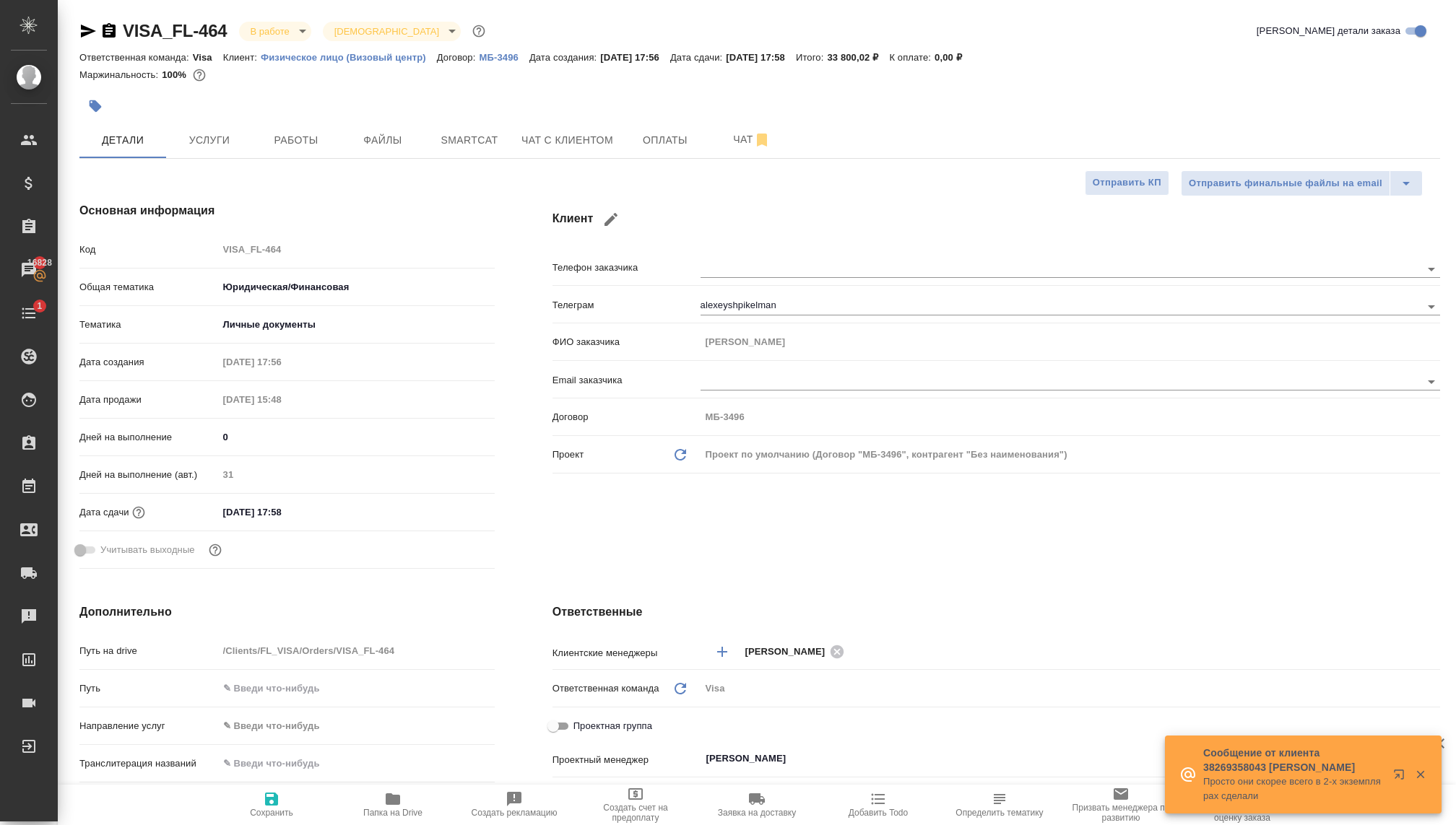
type textarea "x"
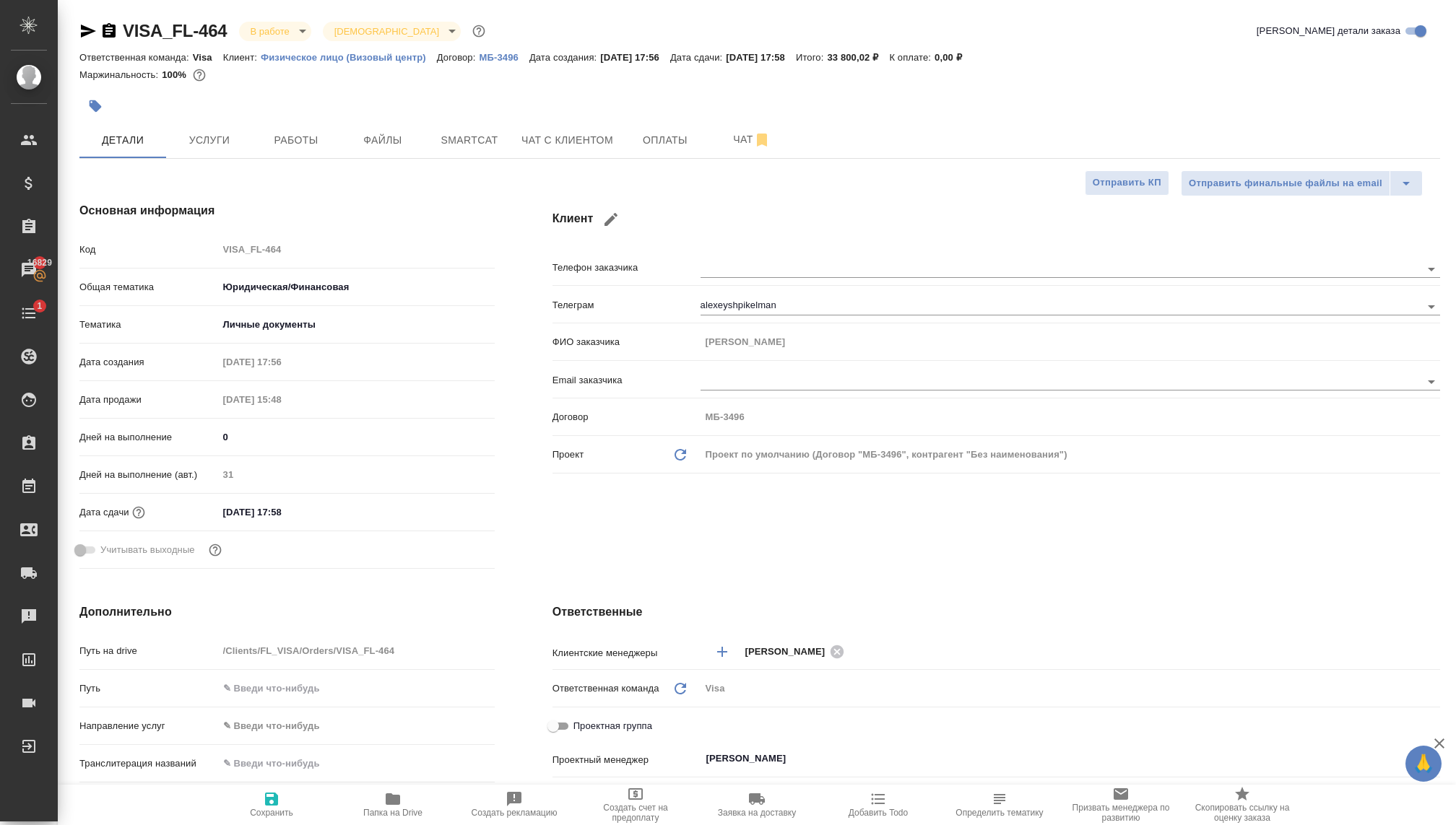
type textarea "x"
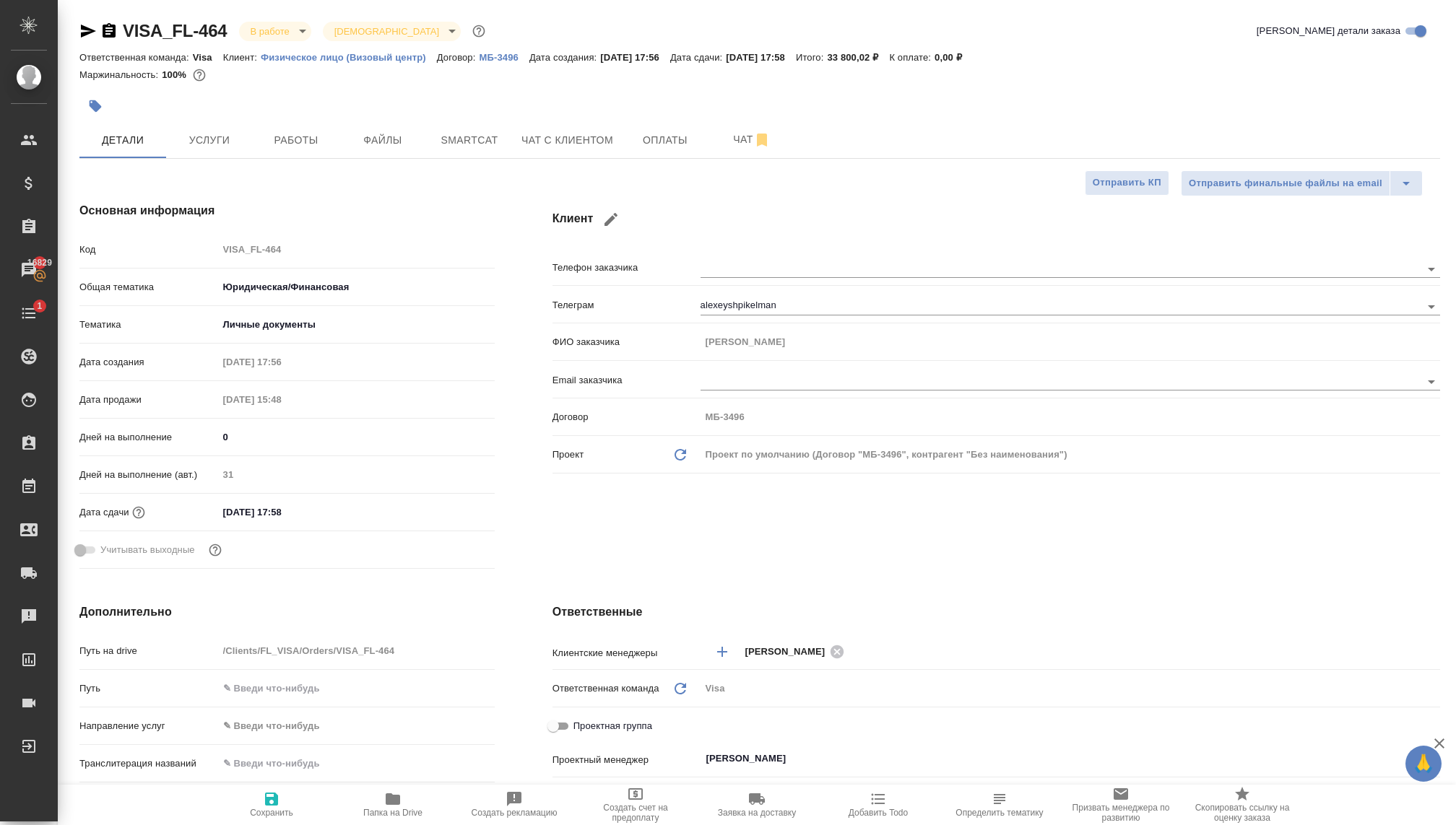
type textarea "x"
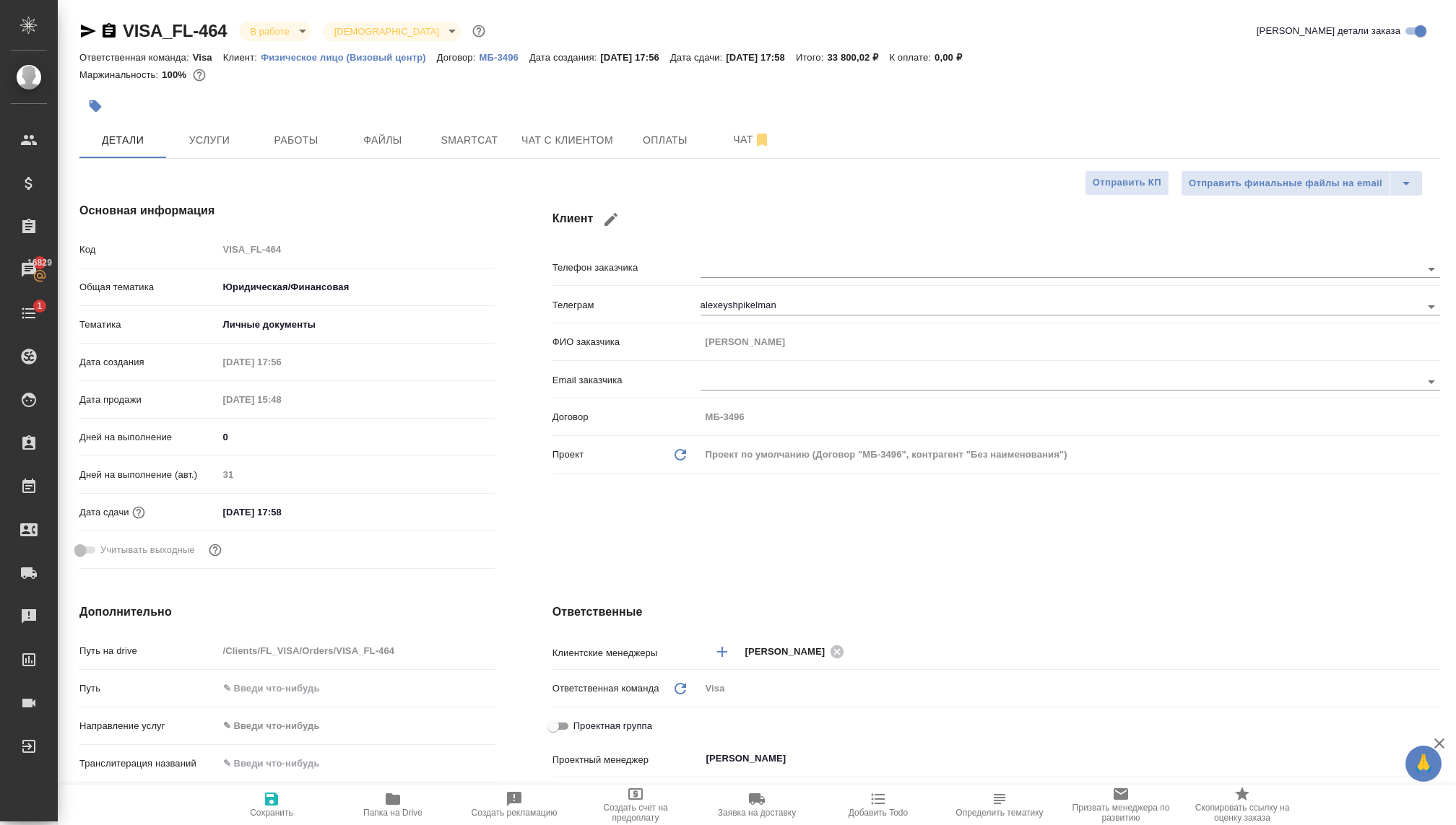
type textarea "x"
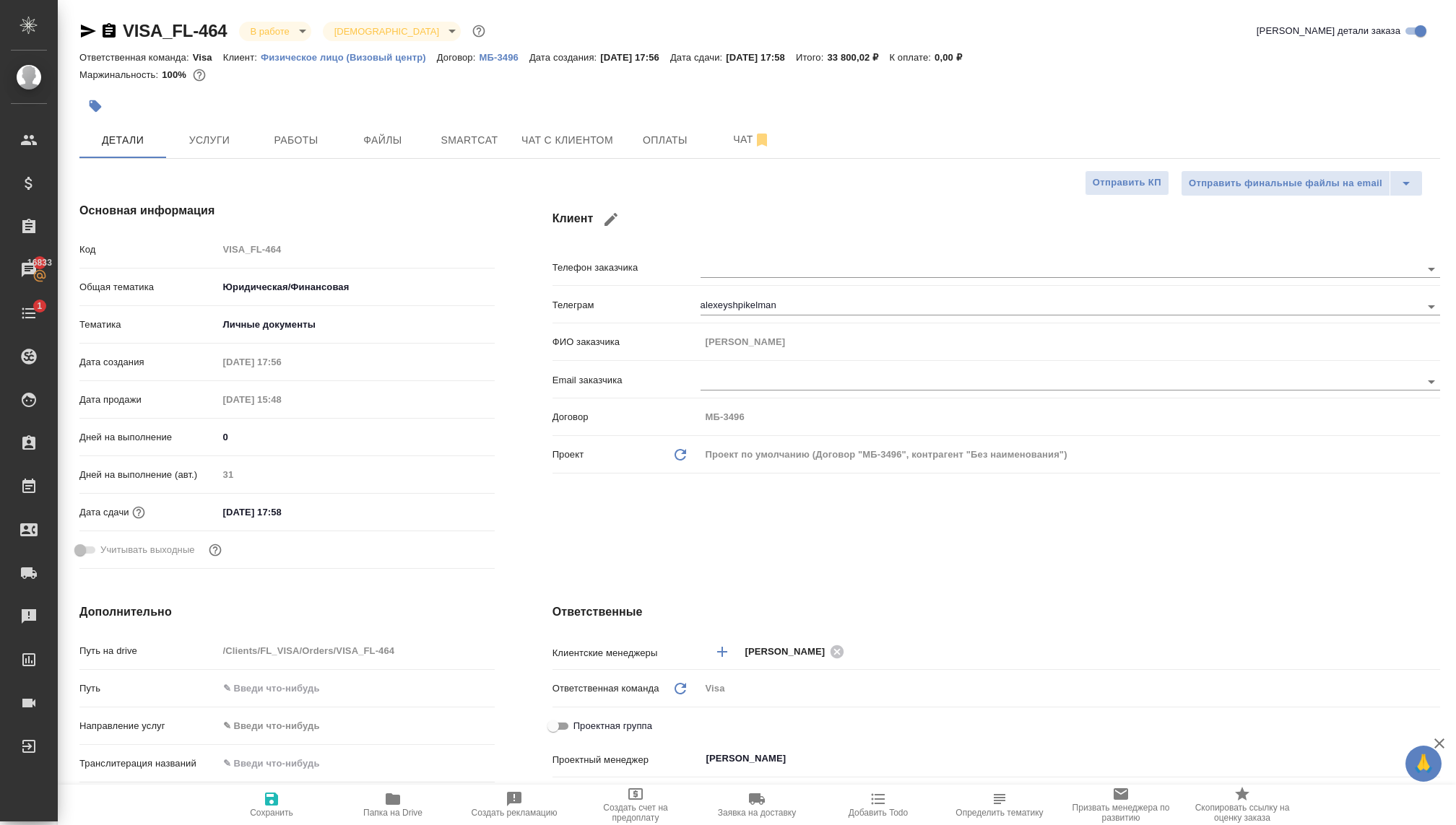
type textarea "x"
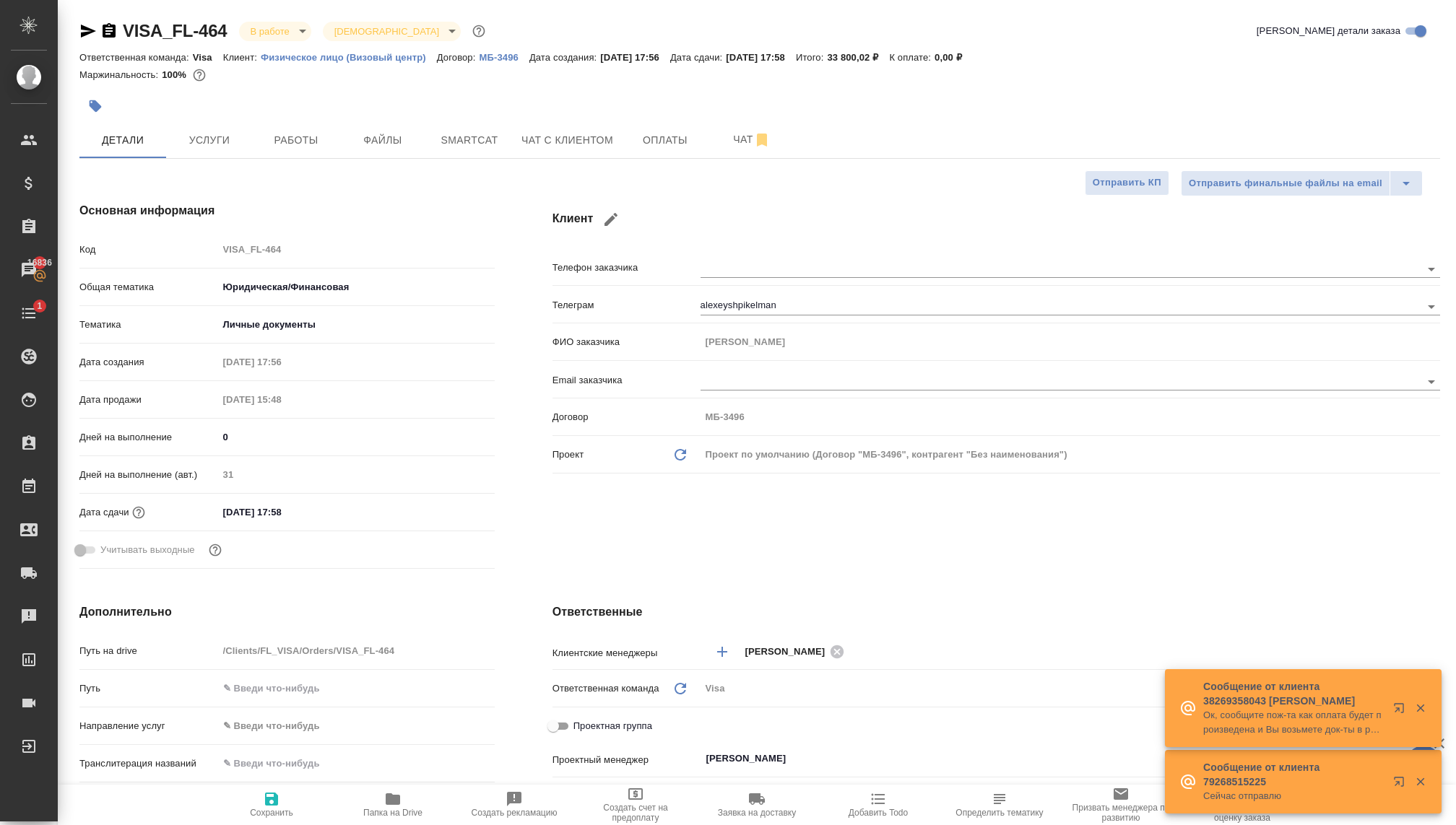
type textarea "x"
